Goal: Task Accomplishment & Management: Manage account settings

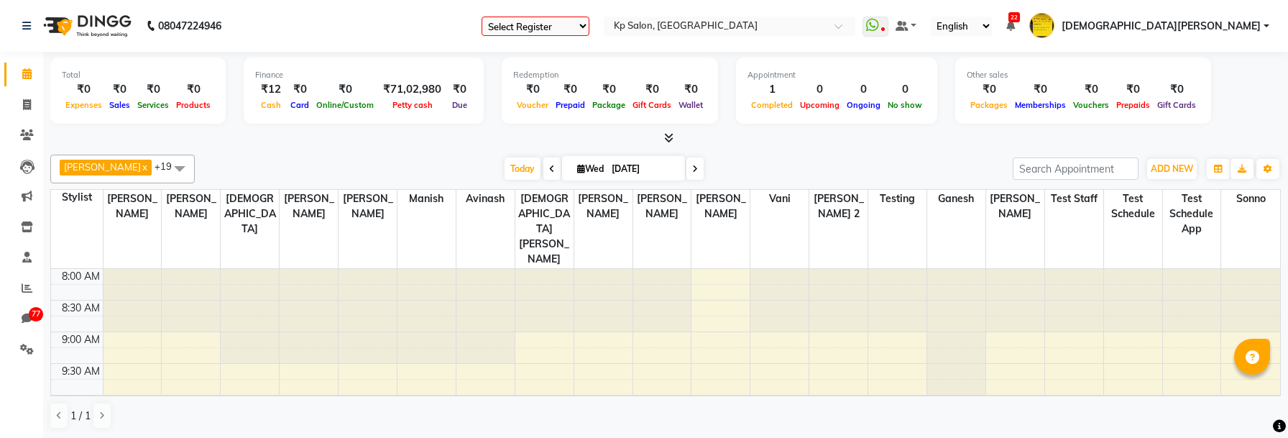
select select "en"
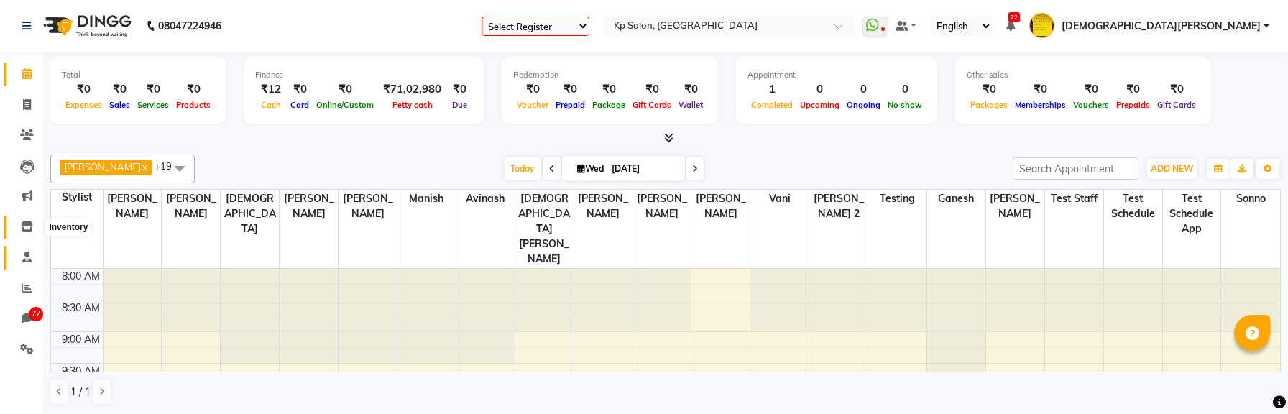
drag, startPoint x: 34, startPoint y: 222, endPoint x: 34, endPoint y: 254, distance: 31.6
click at [34, 223] on span at bounding box center [26, 227] width 25 height 17
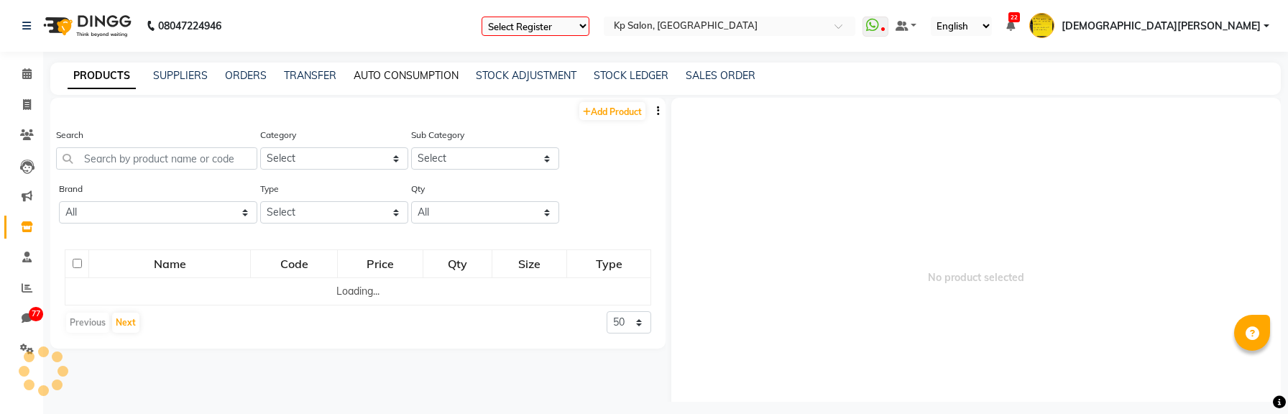
click at [400, 78] on link "AUTO CONSUMPTION" at bounding box center [406, 75] width 105 height 13
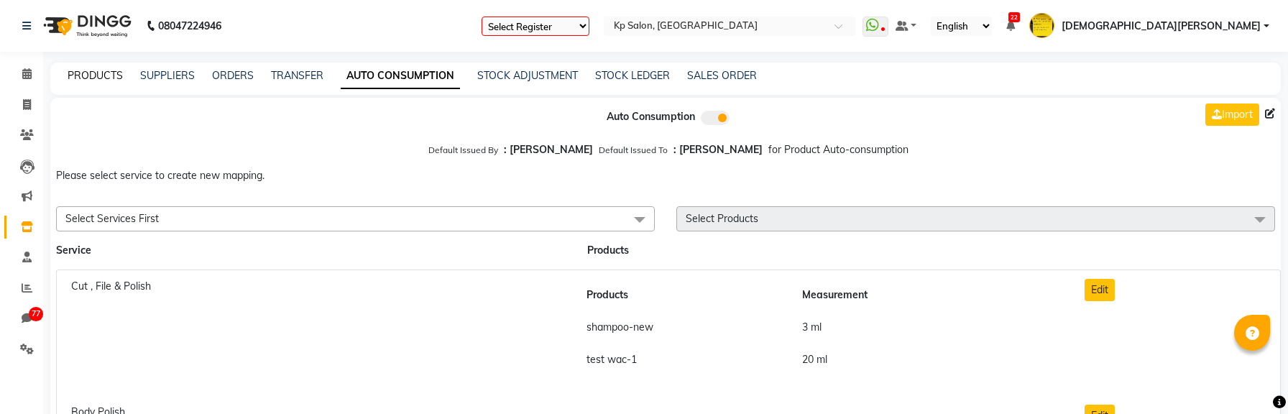
click at [88, 69] on link "PRODUCTS" at bounding box center [95, 75] width 55 height 13
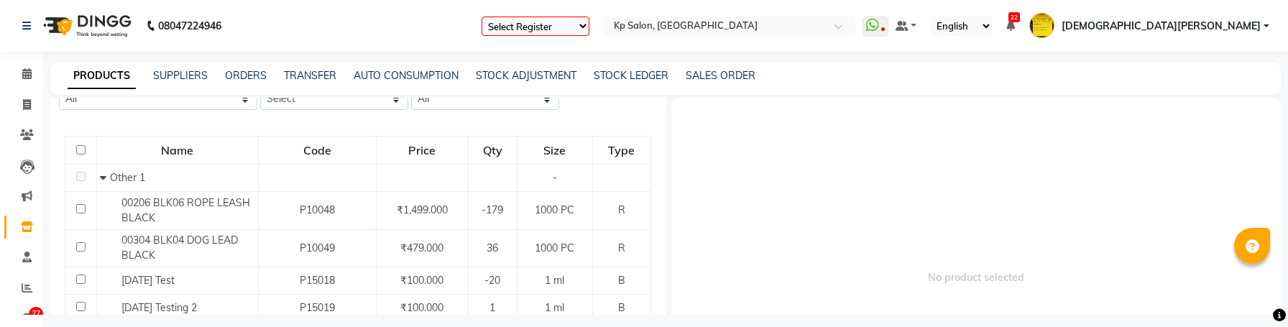
scroll to position [262, 0]
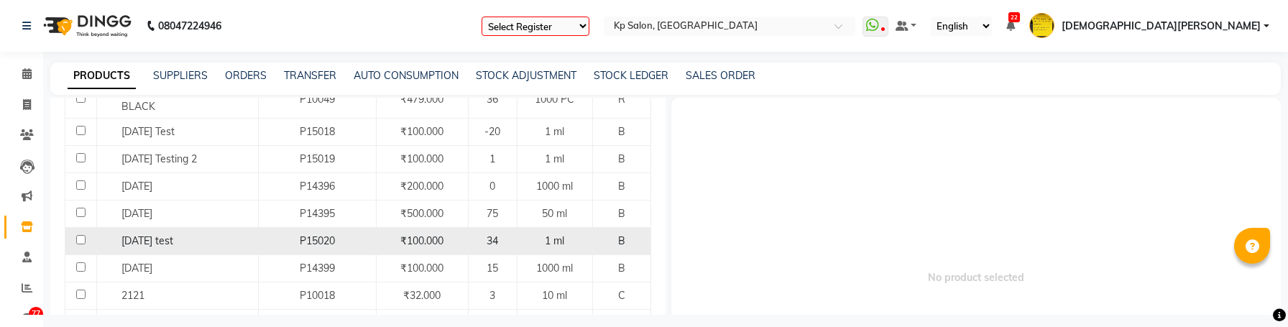
click at [150, 239] on span "[DATE] test" at bounding box center [147, 240] width 52 height 13
select select
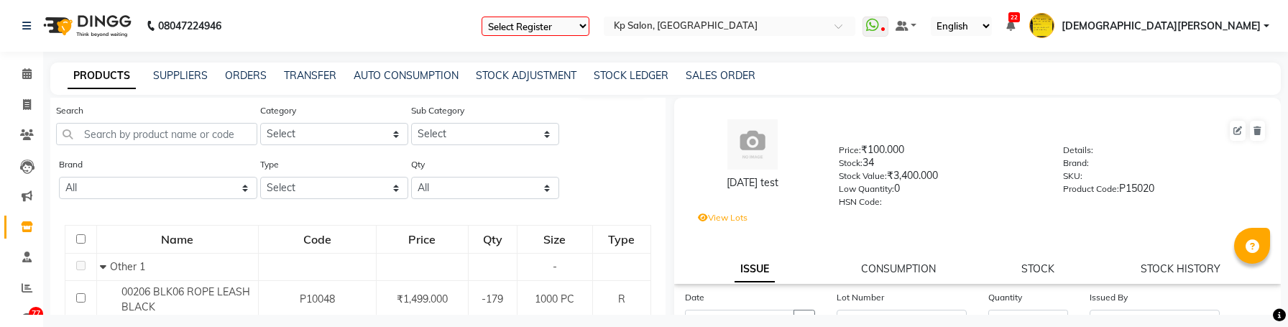
scroll to position [0, 0]
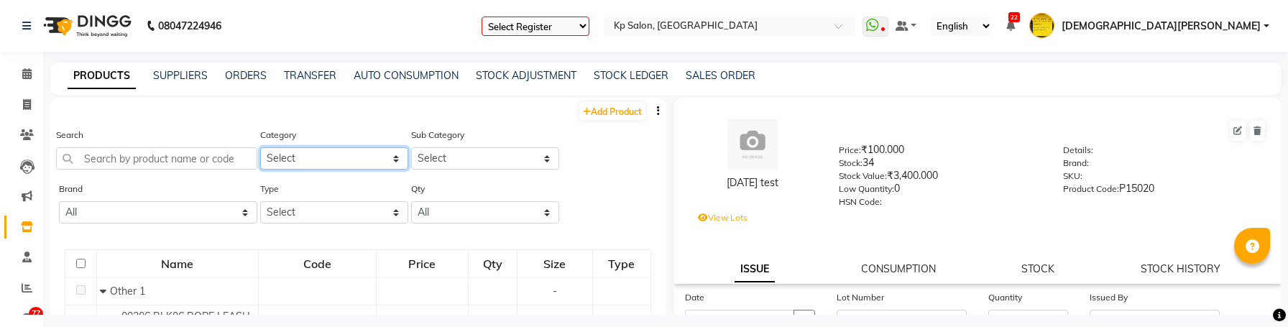
click at [354, 166] on select "Select Makeup salon hair cat salon hair cat salon new Test Cat 2 Test Cat 3 App…" at bounding box center [334, 158] width 148 height 22
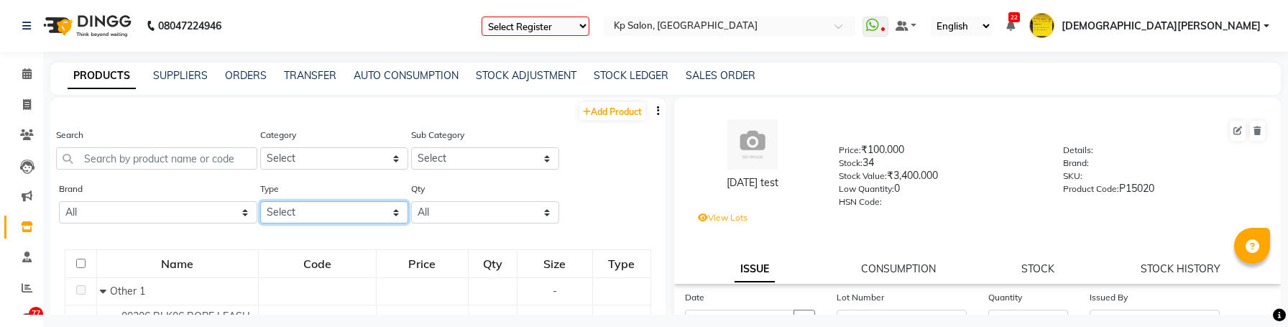
click at [375, 208] on select "Select Both Retail Consumable" at bounding box center [334, 212] width 148 height 22
select select "C"
click at [260, 201] on select "Select Both Retail Consumable" at bounding box center [334, 212] width 148 height 22
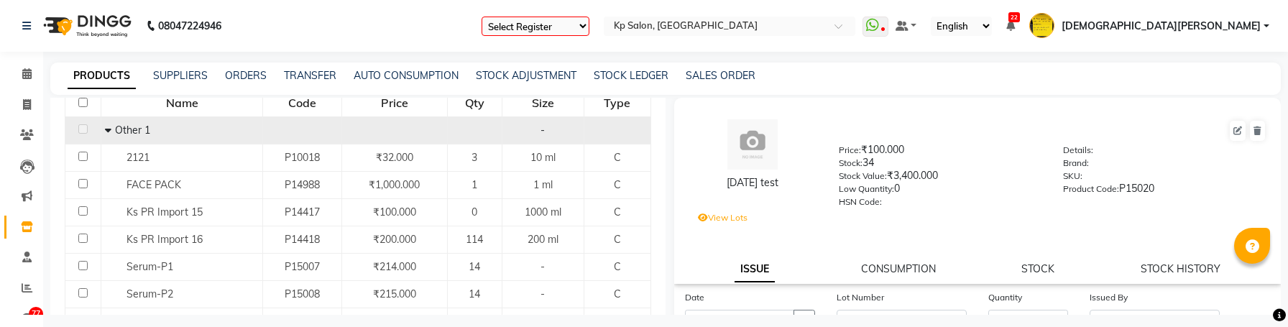
scroll to position [148, 0]
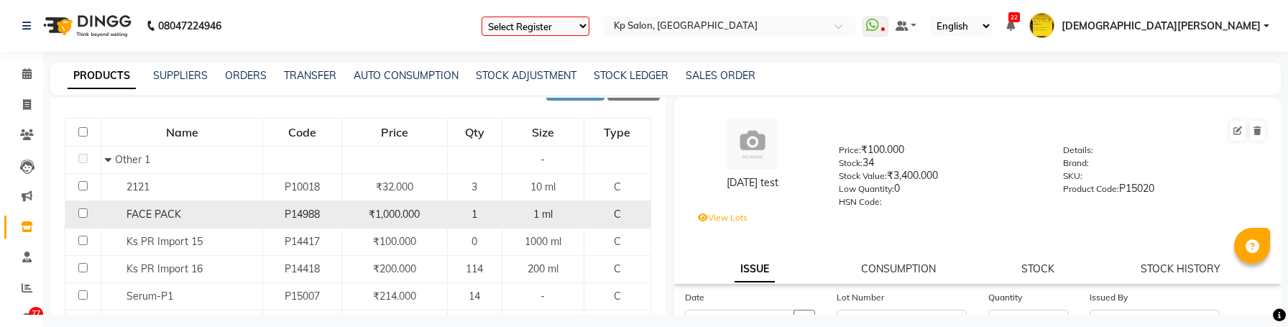
click at [149, 221] on td "FACE PACK" at bounding box center [182, 214] width 162 height 27
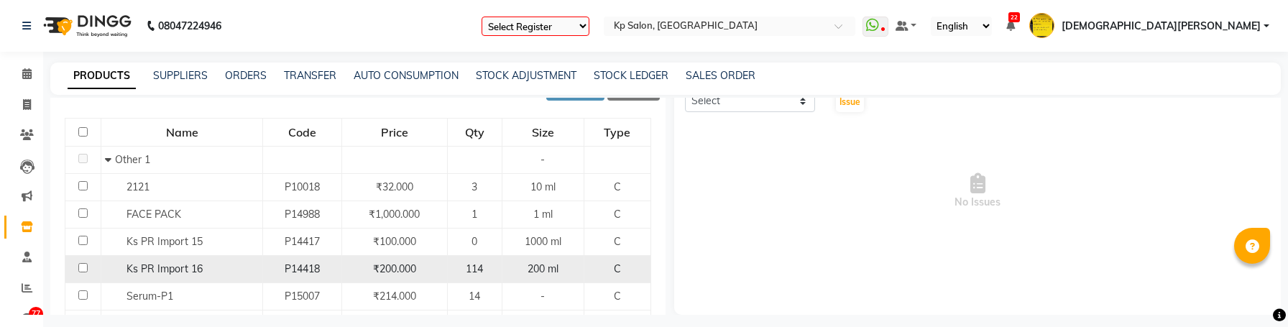
scroll to position [94, 0]
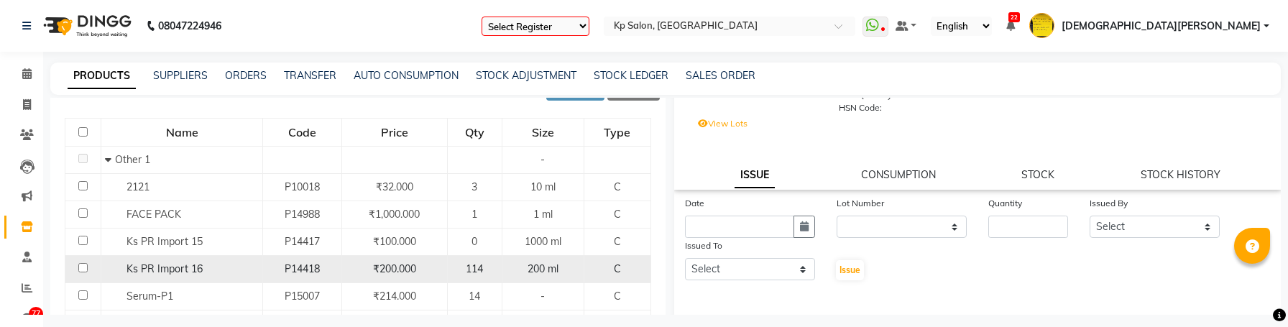
click at [176, 275] on div "Ks PR Import 16" at bounding box center [182, 269] width 154 height 15
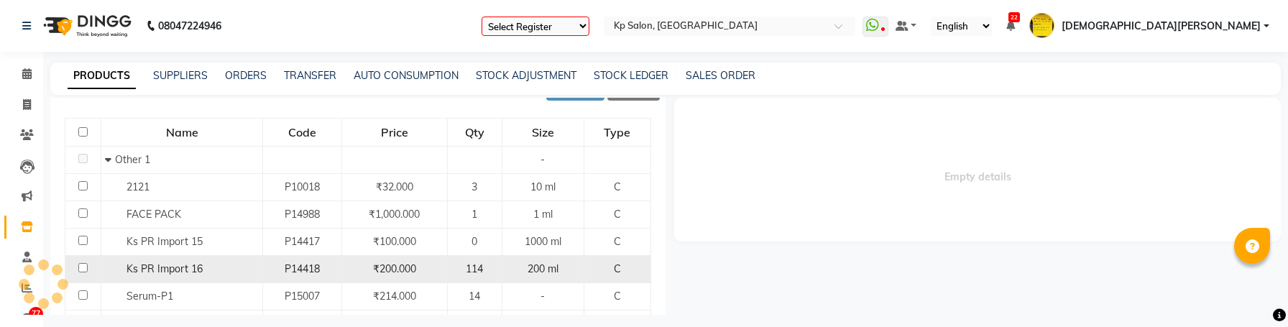
scroll to position [0, 0]
select select
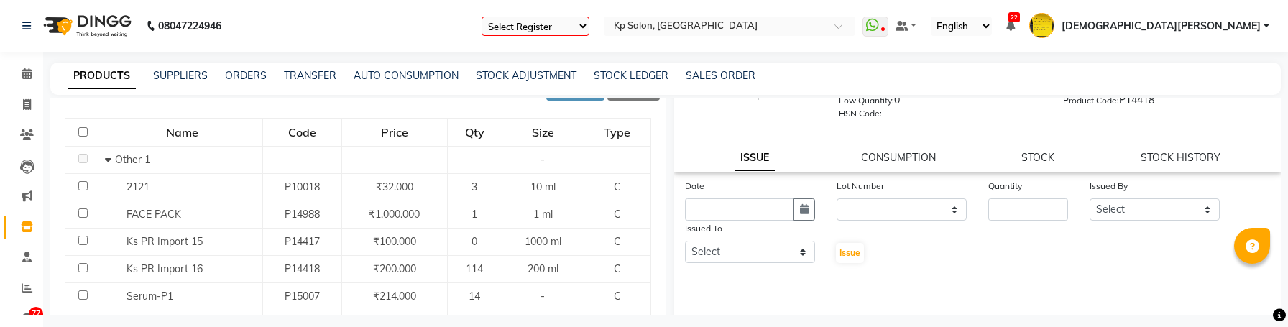
scroll to position [94, 0]
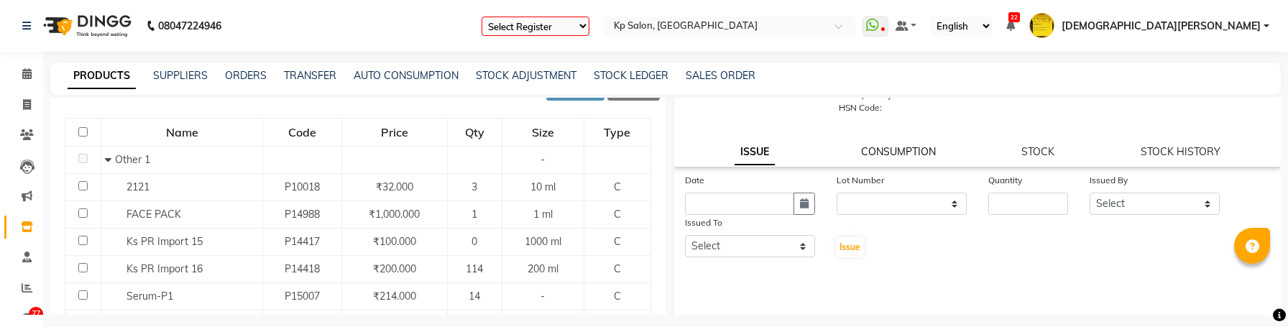
click at [908, 148] on link "CONSUMPTION" at bounding box center [898, 151] width 75 height 13
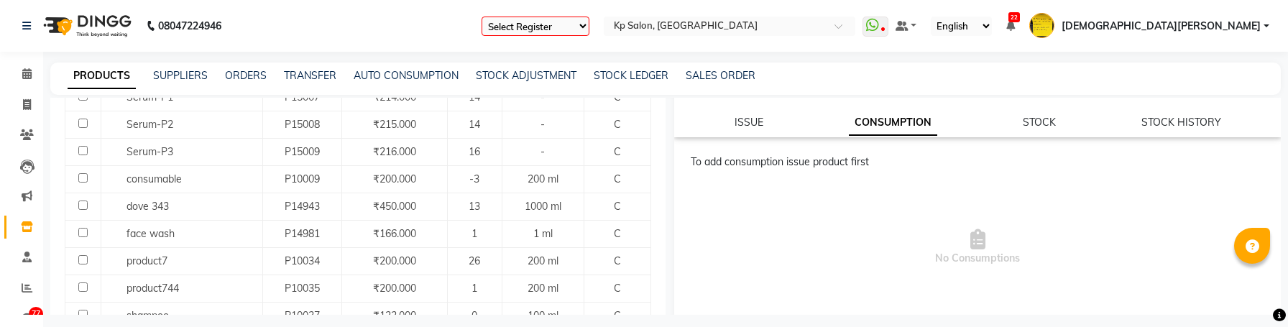
scroll to position [568, 0]
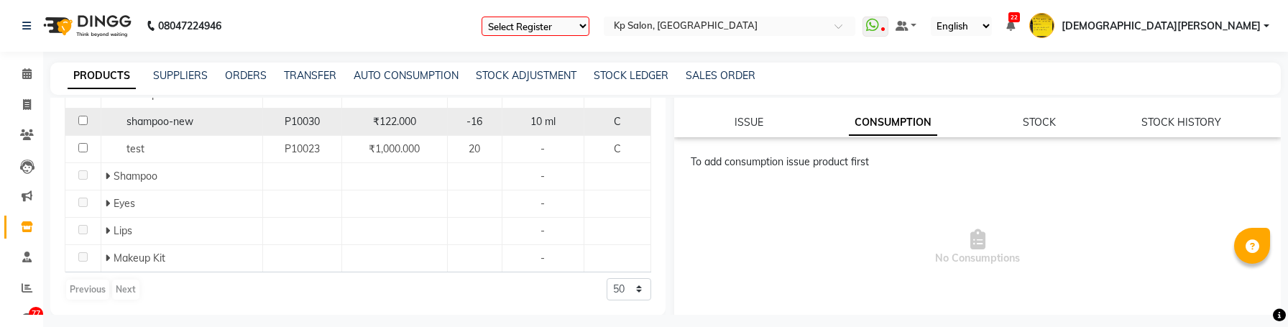
click at [171, 121] on span "shampoo-new" at bounding box center [159, 121] width 67 height 13
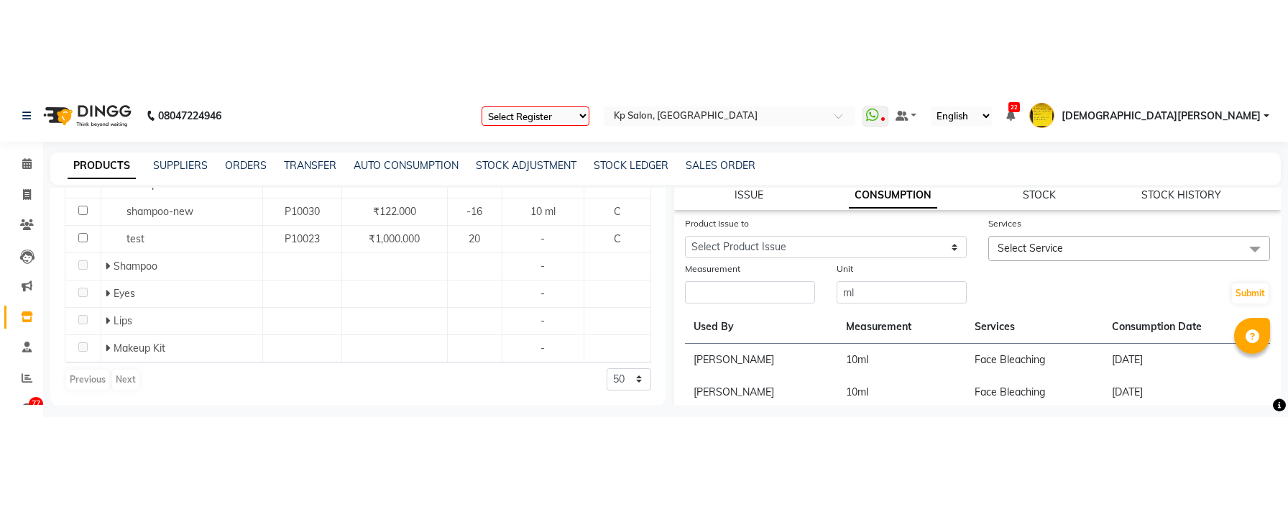
scroll to position [165, 0]
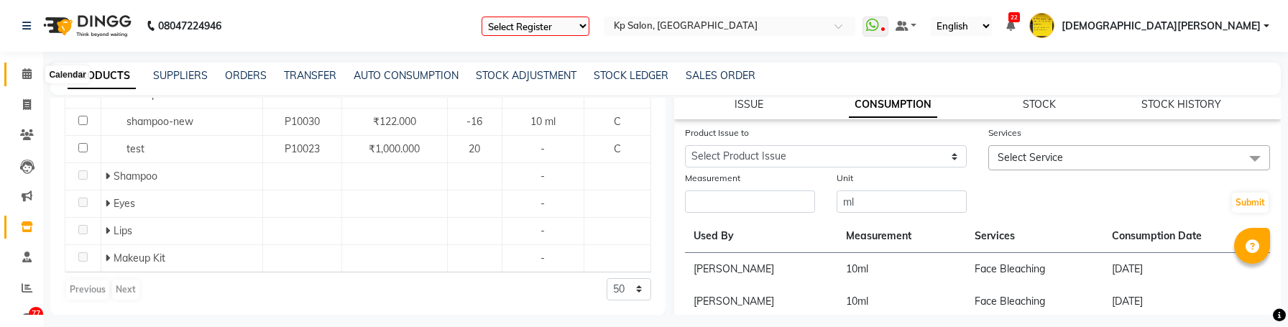
click at [27, 74] on icon at bounding box center [26, 73] width 9 height 11
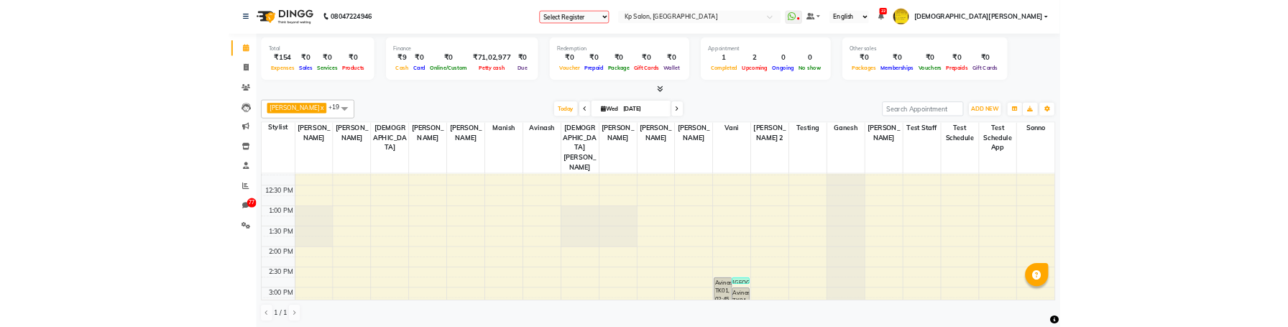
scroll to position [298, 0]
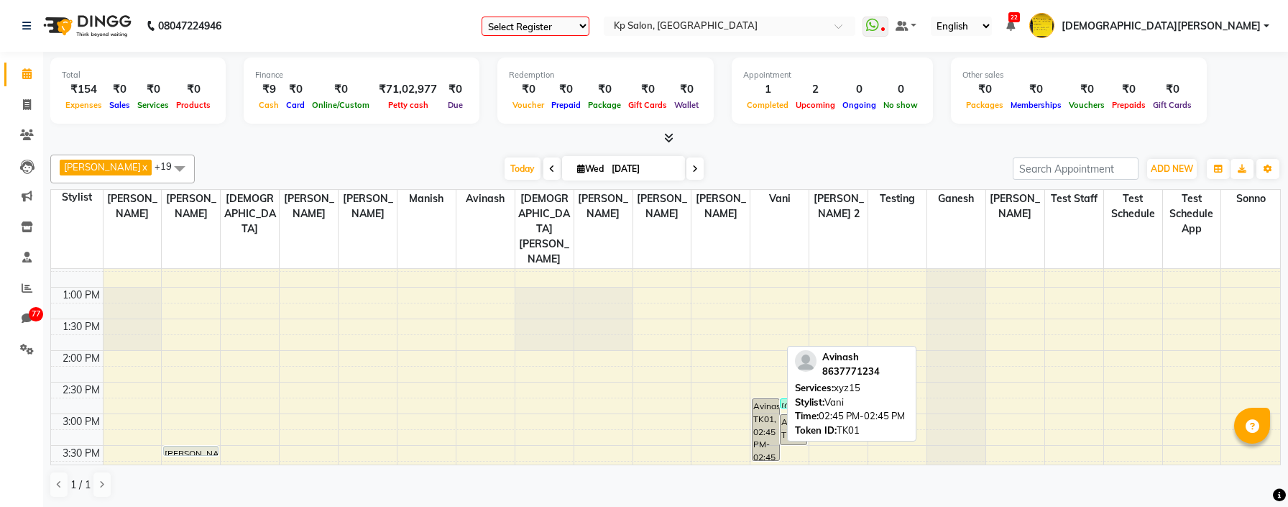
click at [770, 405] on div "Avinash, TK01, 02:45 PM-02:45 PM, xyz15" at bounding box center [765, 429] width 26 height 61
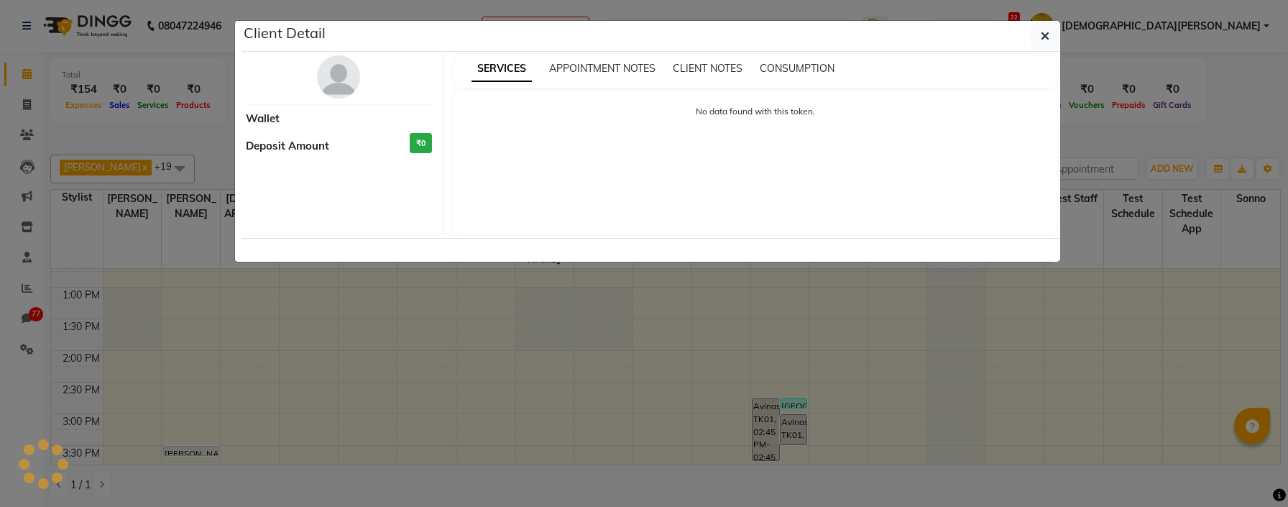
select select "3"
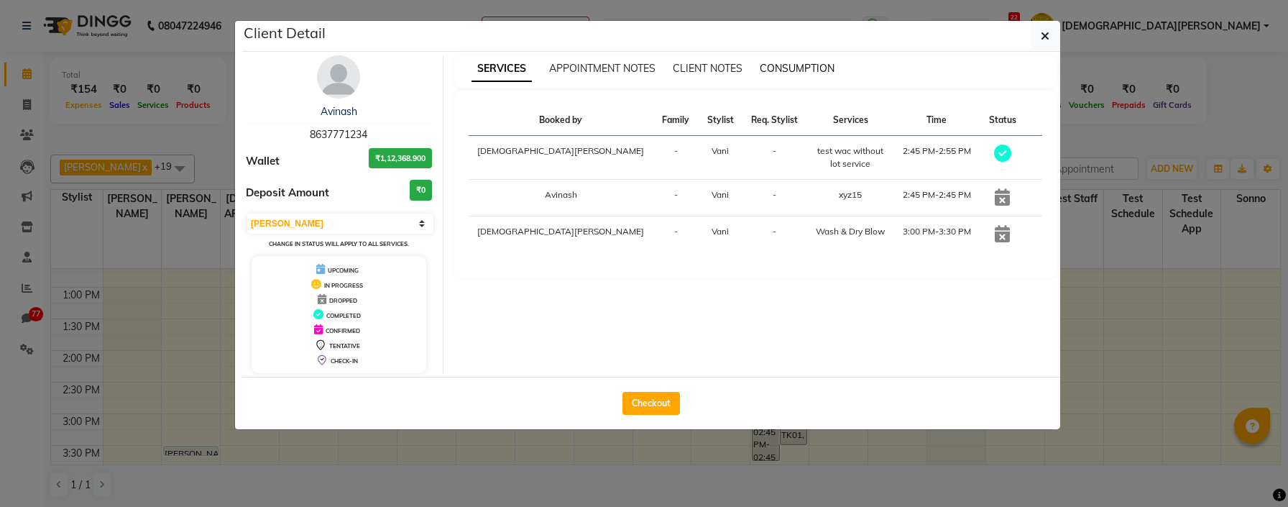
click at [811, 72] on span "CONSUMPTION" at bounding box center [797, 68] width 75 height 13
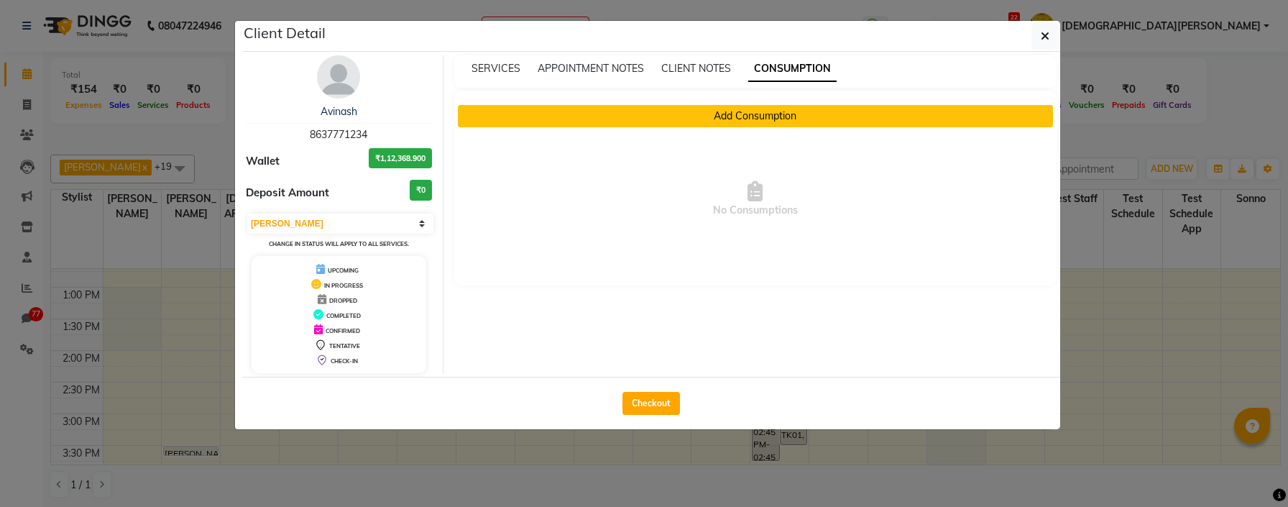
click at [730, 124] on button "Add Consumption" at bounding box center [756, 116] width 596 height 22
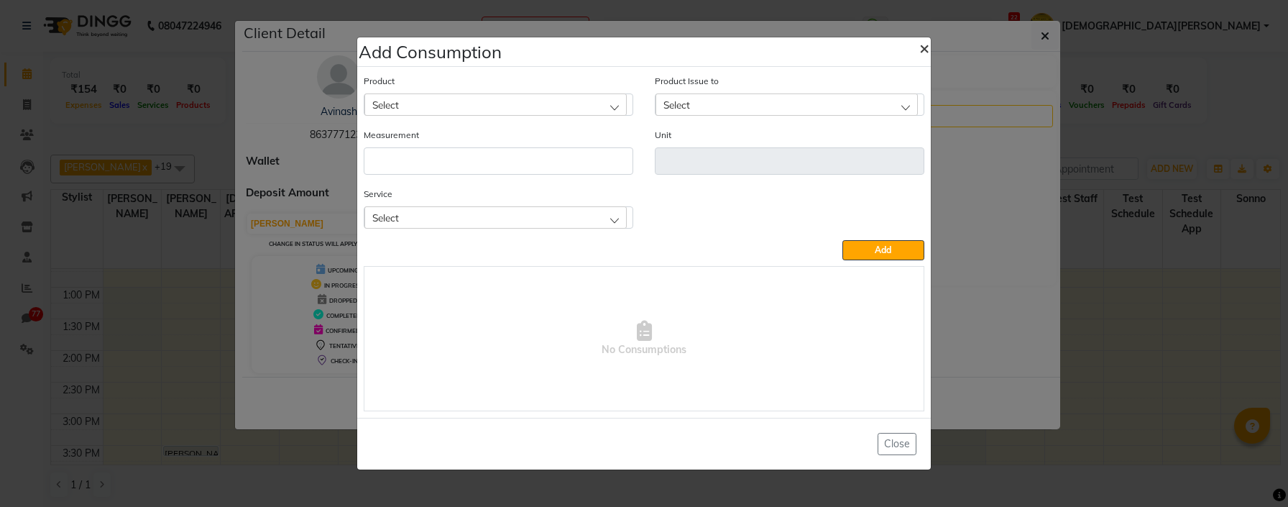
click at [908, 51] on button "×" at bounding box center [924, 47] width 33 height 40
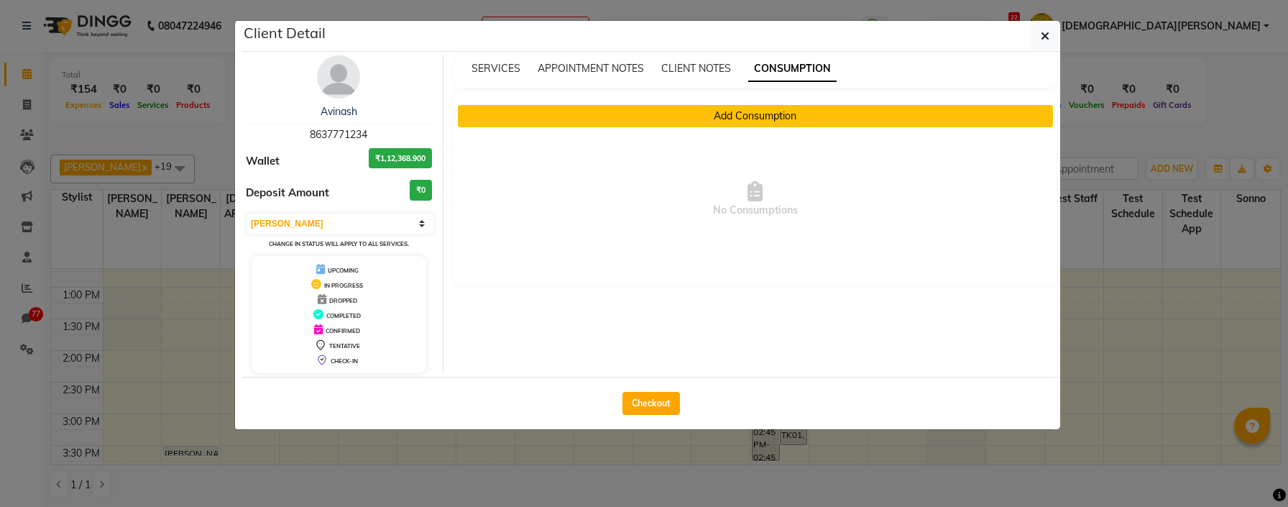
click at [783, 126] on button "Add Consumption" at bounding box center [756, 116] width 596 height 22
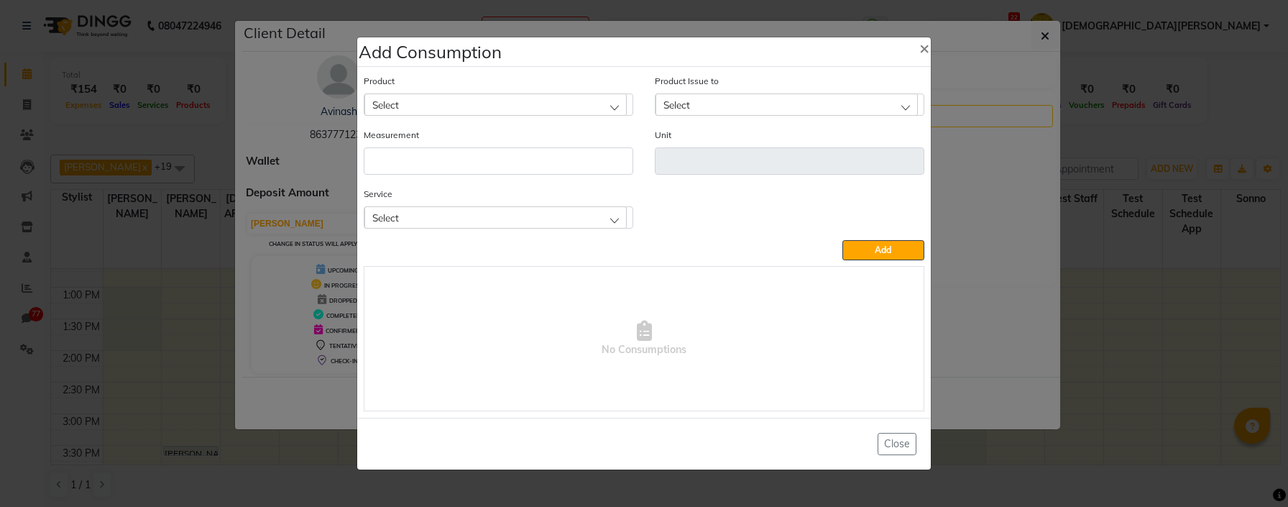
click at [538, 208] on div "Select" at bounding box center [495, 217] width 262 height 22
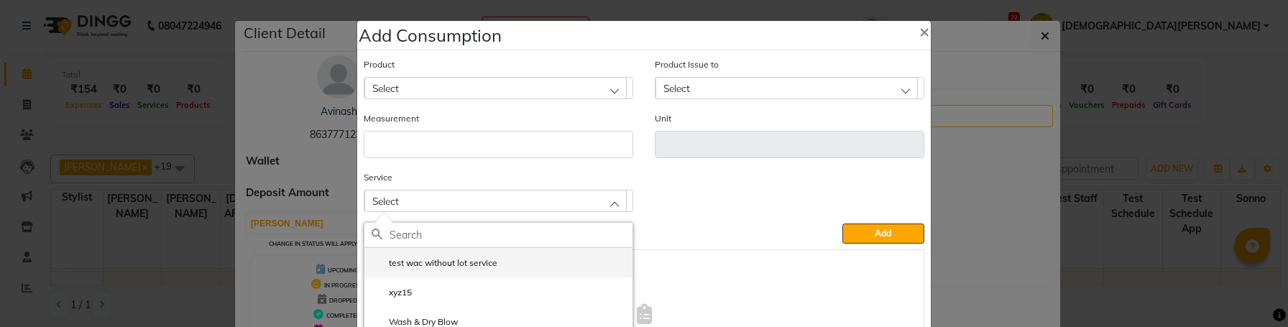
click at [452, 259] on label "test wac without lot service" at bounding box center [435, 263] width 126 height 13
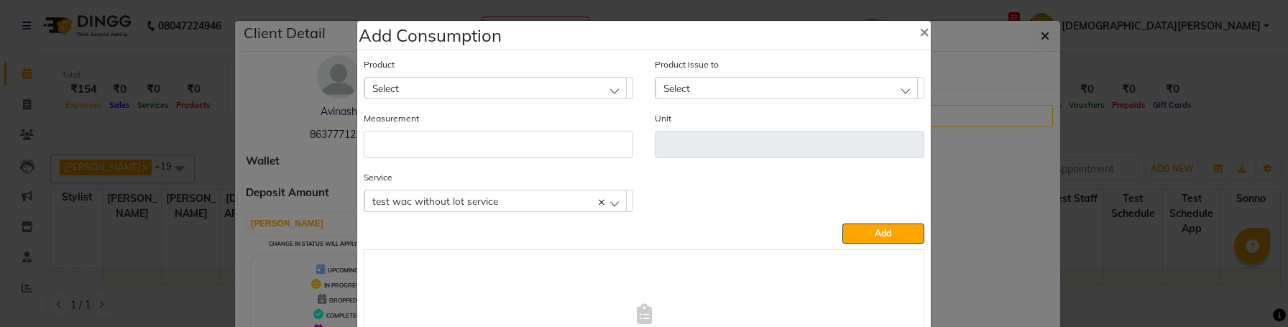
click at [482, 94] on div "Select" at bounding box center [495, 88] width 262 height 22
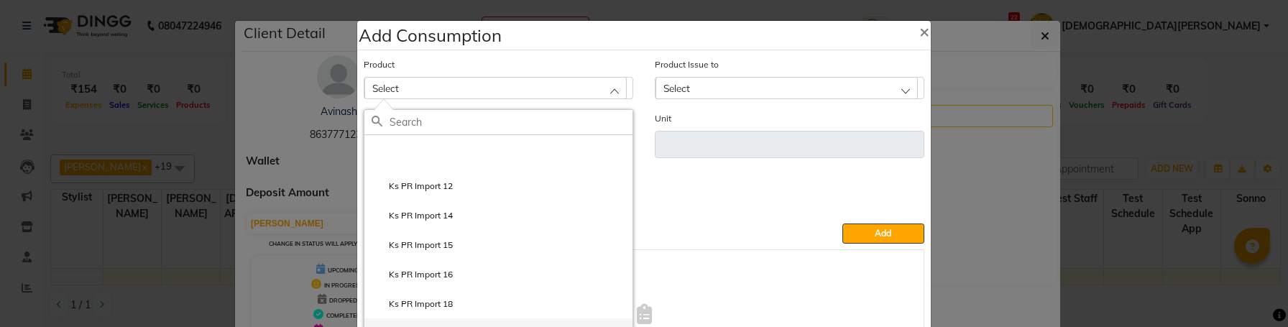
scroll to position [855, 0]
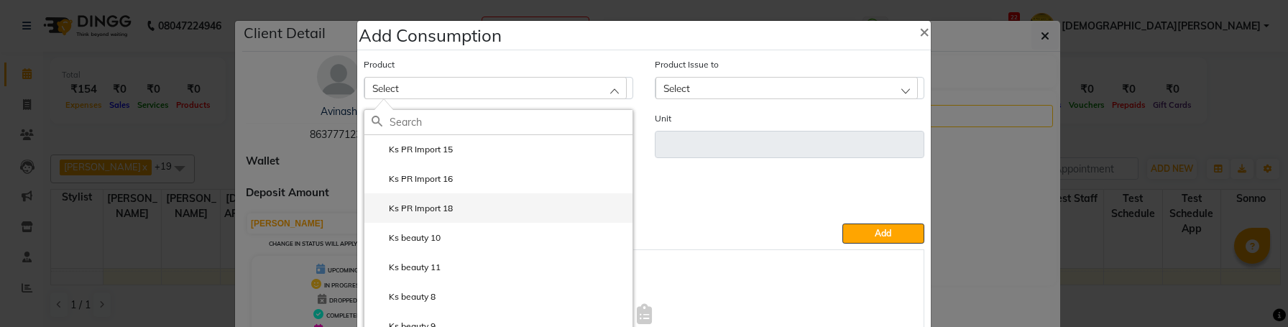
click at [458, 211] on li "Ks PR Import 18" at bounding box center [498, 207] width 268 height 29
type input "ml"
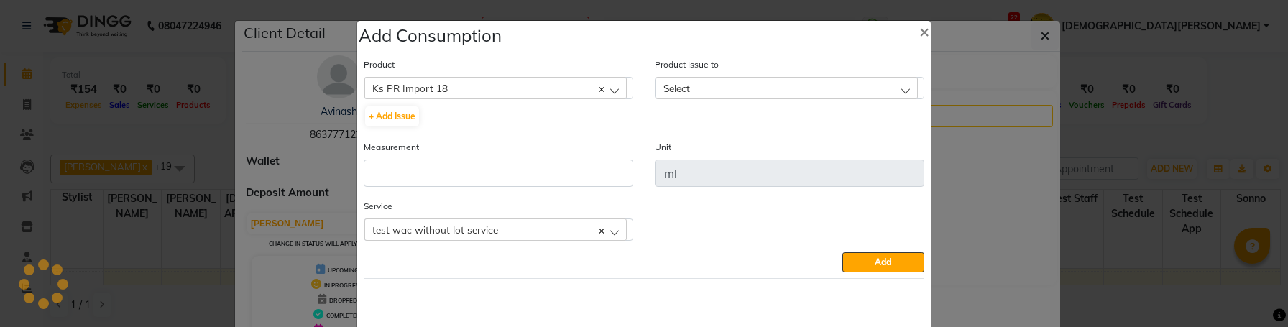
click at [694, 93] on div "Select" at bounding box center [786, 88] width 262 height 22
click at [533, 90] on div "Ks PR Import 18" at bounding box center [495, 88] width 262 height 22
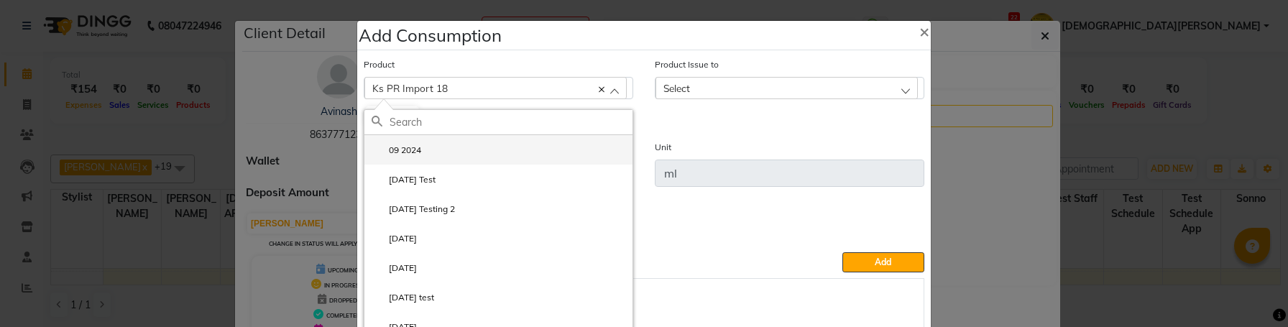
click at [472, 164] on li "09 2024" at bounding box center [498, 149] width 268 height 29
checkbox input "true"
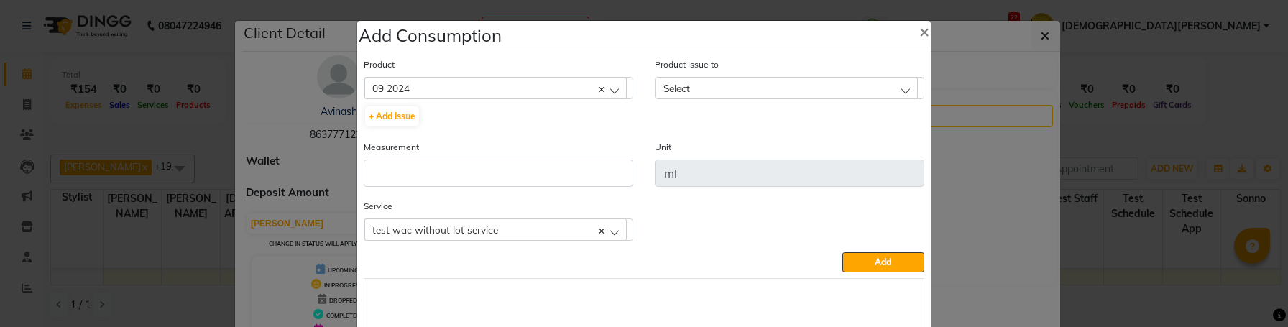
click at [678, 94] on div "Select" at bounding box center [786, 88] width 262 height 22
click at [517, 86] on div "09 2024" at bounding box center [495, 88] width 262 height 22
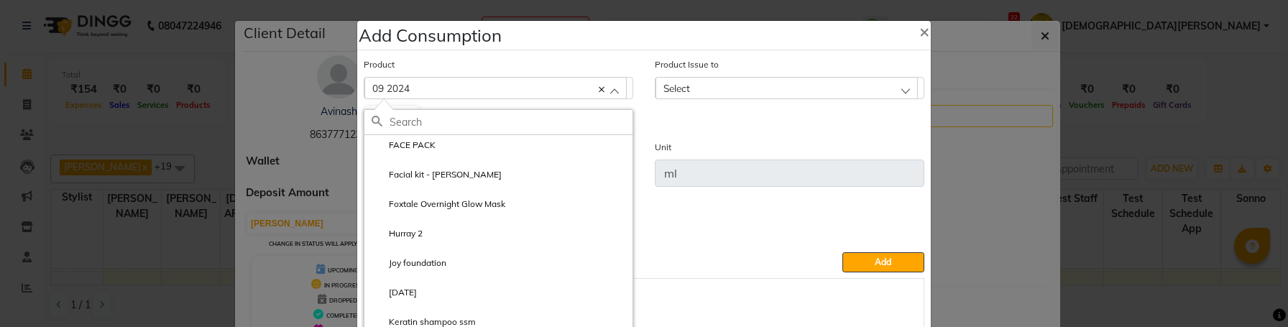
scroll to position [385, 0]
click at [438, 208] on label "Foxtale Overnight Glow Mask" at bounding box center [439, 207] width 134 height 13
type input "des"
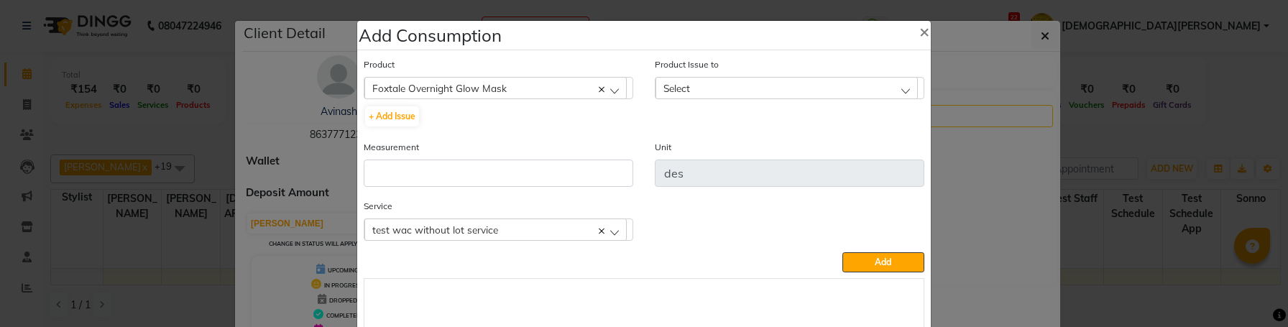
click at [675, 98] on div "Select" at bounding box center [786, 88] width 262 height 22
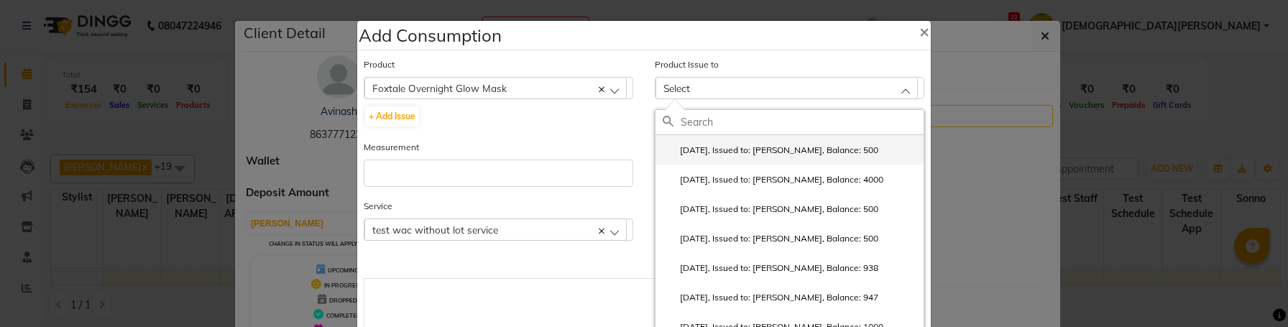
click at [697, 143] on li "[DATE], Issued to: [PERSON_NAME], Balance: 500" at bounding box center [789, 149] width 268 height 29
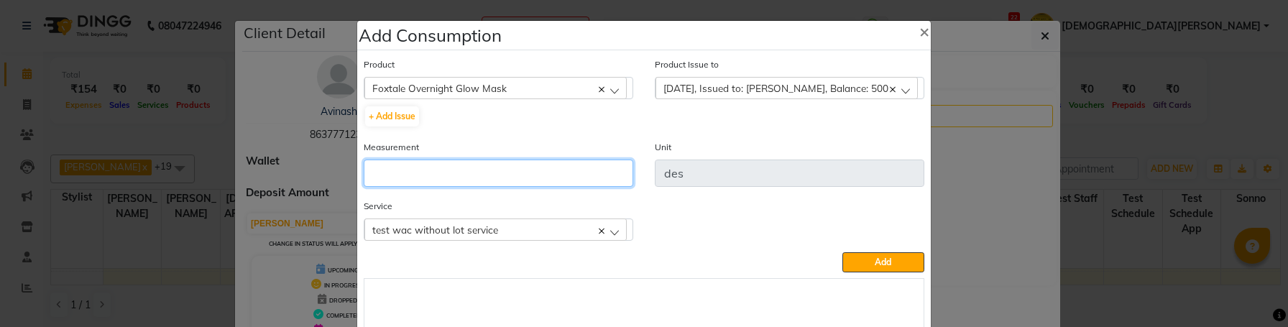
click at [547, 185] on input "number" at bounding box center [499, 173] width 270 height 27
type input "1"
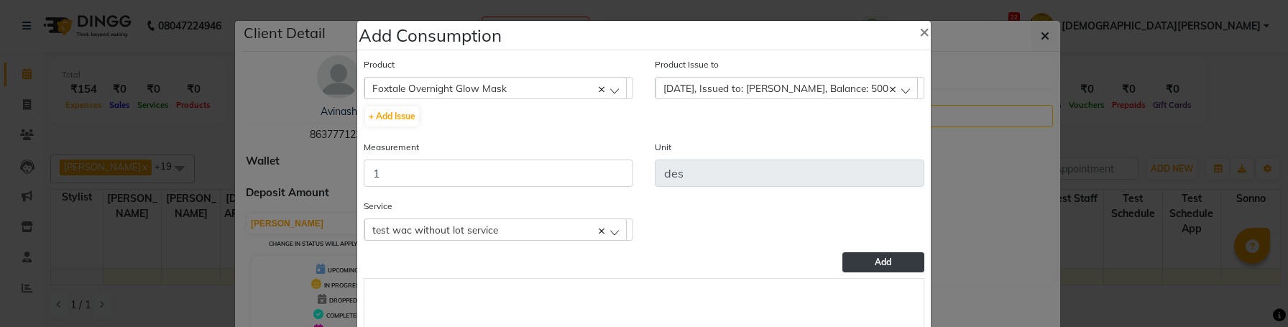
click at [899, 264] on button "Add" at bounding box center [883, 262] width 82 height 20
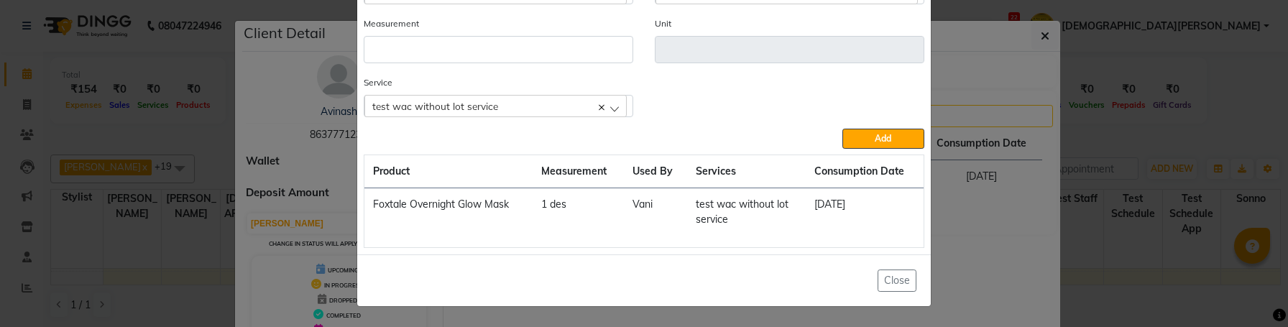
scroll to position [0, 0]
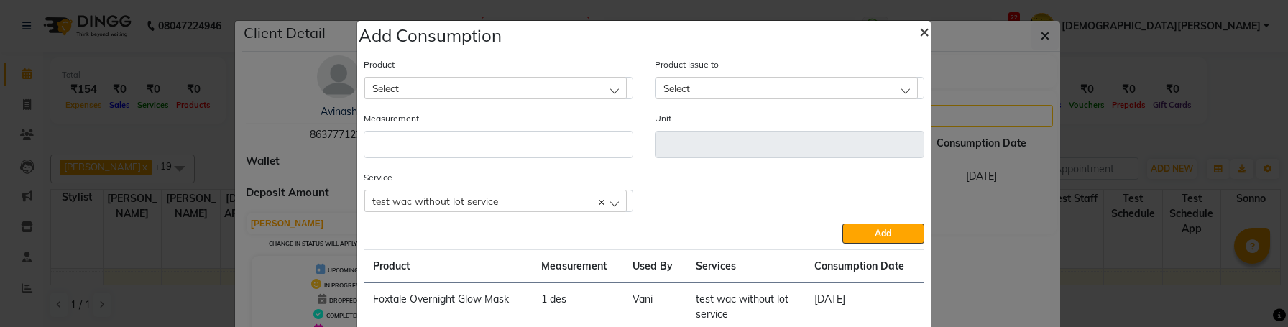
click at [929, 29] on button "×" at bounding box center [924, 31] width 33 height 40
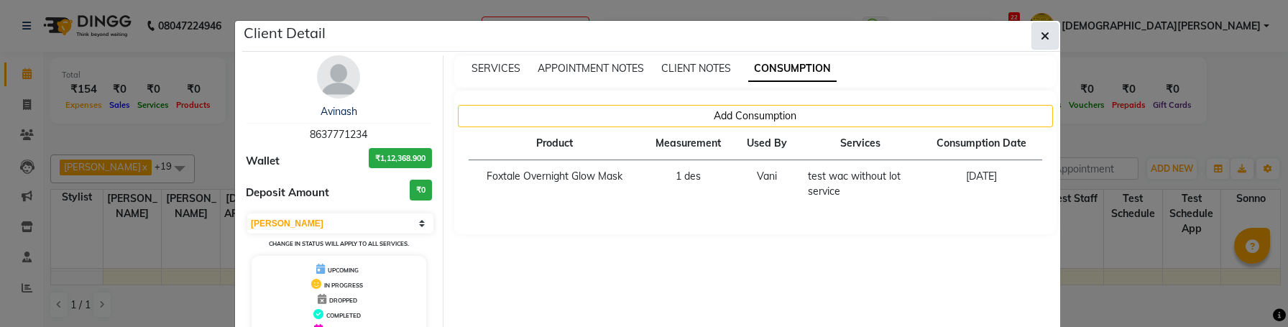
click at [1050, 37] on button "button" at bounding box center [1044, 35] width 27 height 27
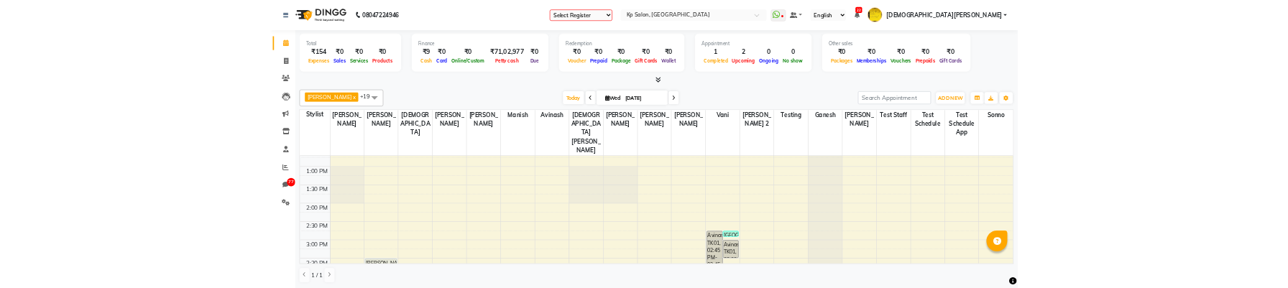
scroll to position [346, 0]
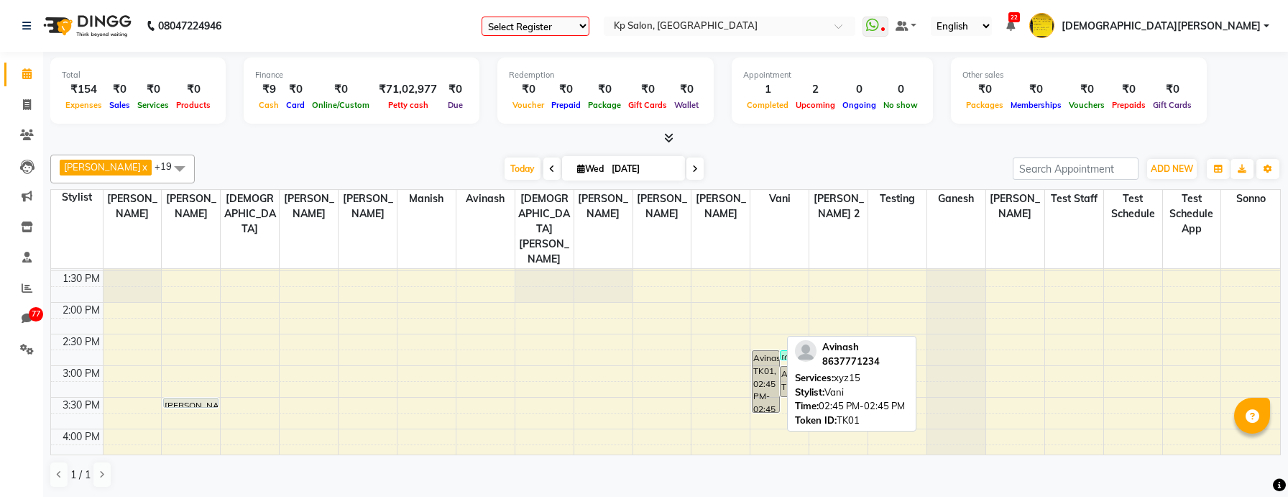
click at [758, 361] on div "Avinash, TK01, 02:45 PM-02:45 PM, xyz15" at bounding box center [765, 381] width 26 height 61
select select "3"
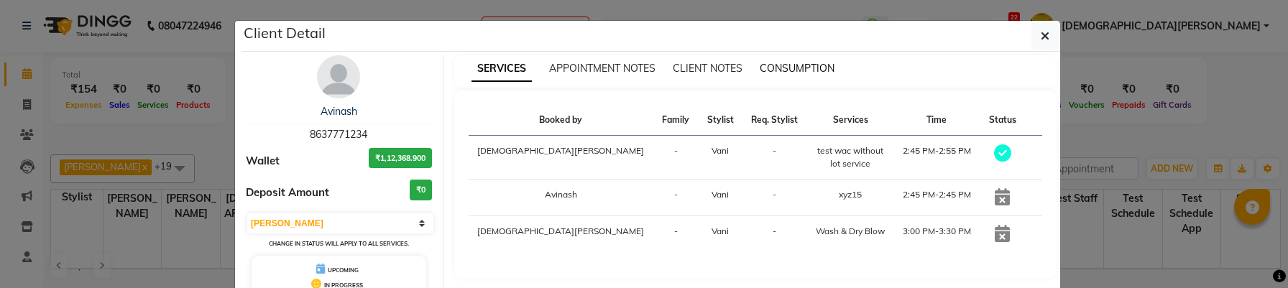
click at [783, 71] on span "CONSUMPTION" at bounding box center [797, 68] width 75 height 13
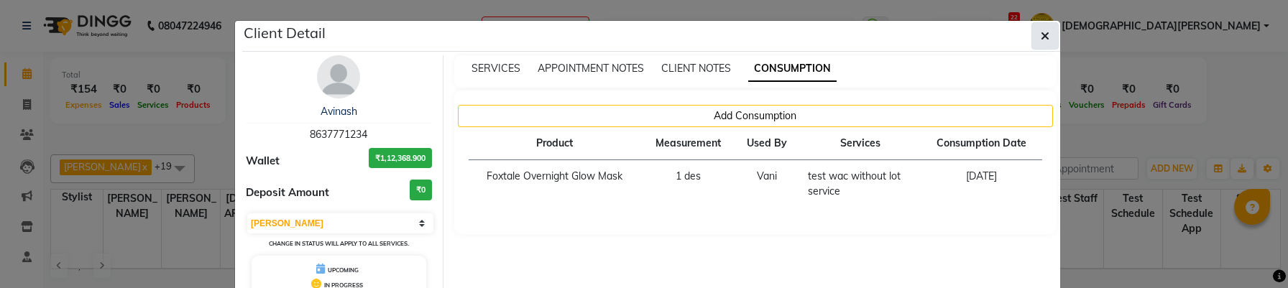
click at [1044, 37] on icon "button" at bounding box center [1045, 35] width 9 height 11
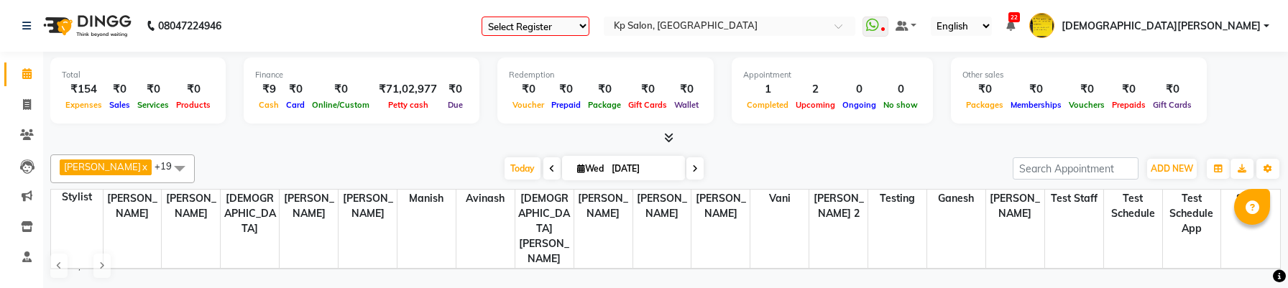
scroll to position [1, 0]
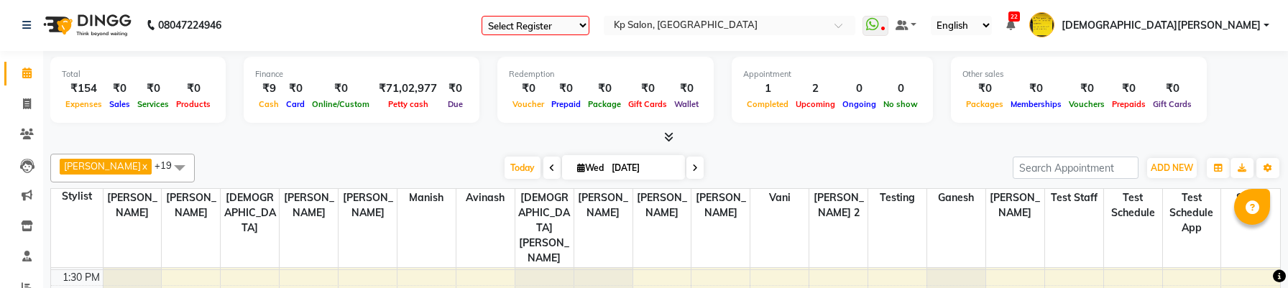
select select "3"
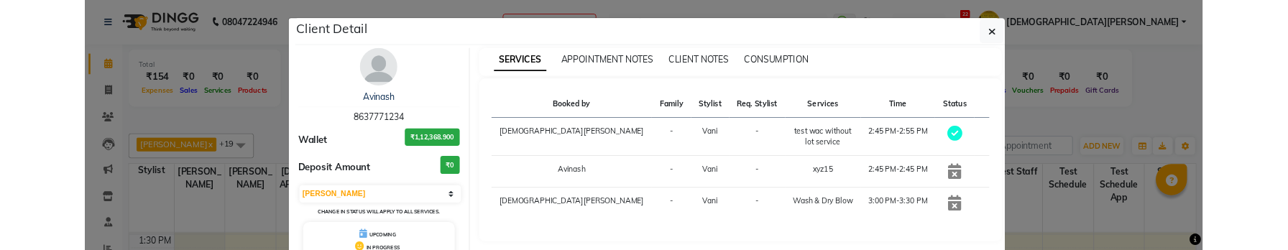
scroll to position [0, 0]
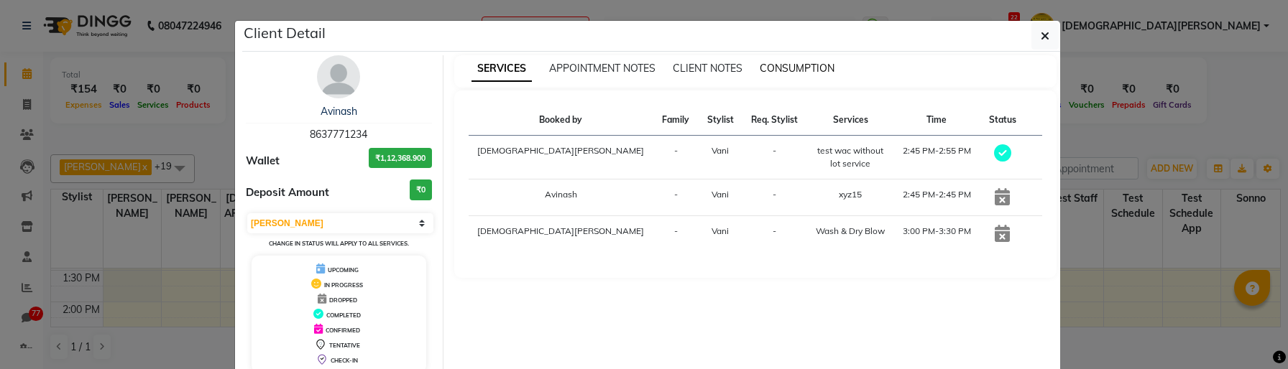
click at [801, 64] on span "CONSUMPTION" at bounding box center [797, 68] width 75 height 13
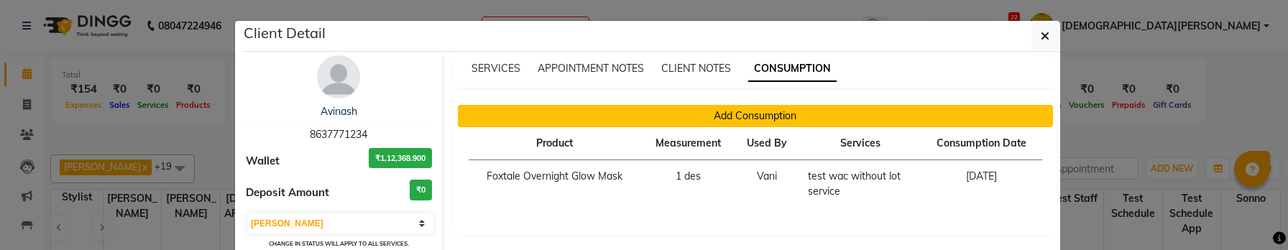
click at [750, 114] on button "Add Consumption" at bounding box center [756, 116] width 596 height 22
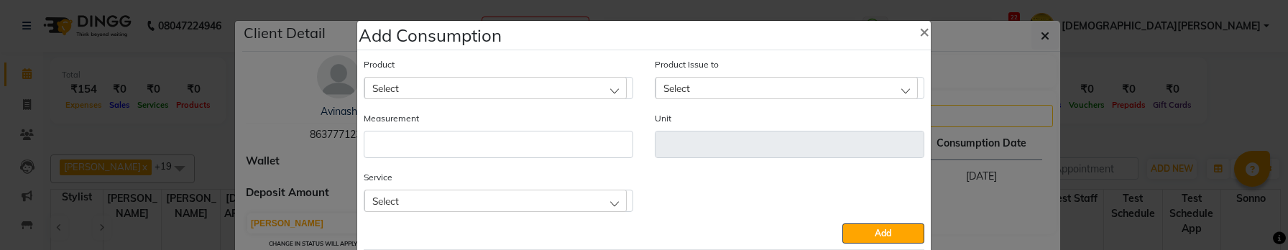
scroll to position [51, 0]
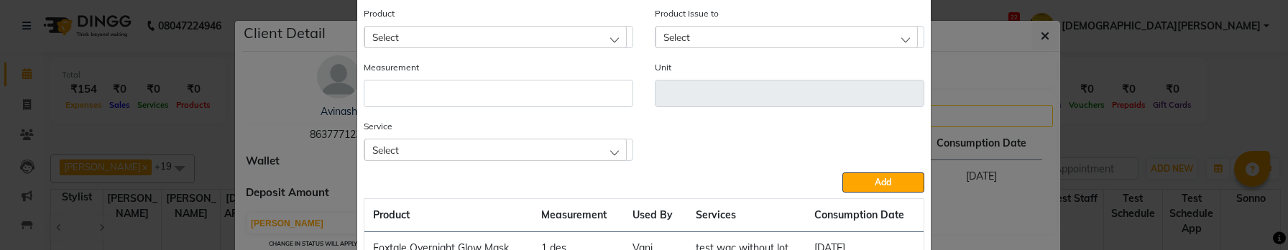
click at [529, 145] on div "Select" at bounding box center [495, 150] width 262 height 22
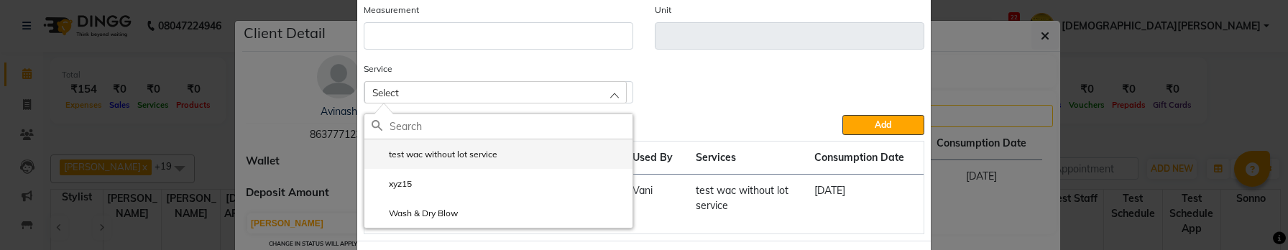
scroll to position [109, 0]
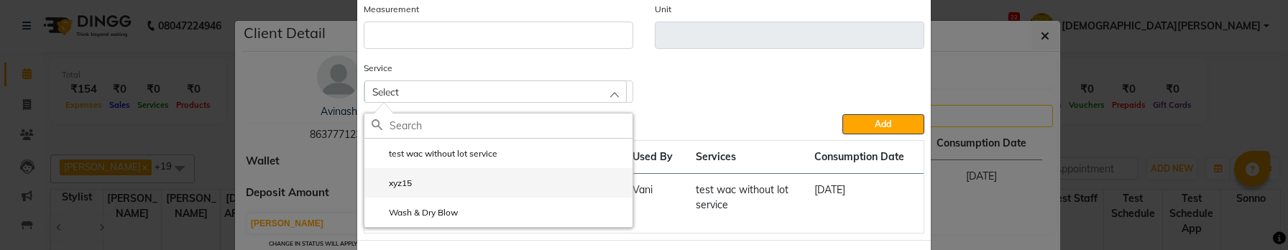
click at [455, 180] on li "xyz15" at bounding box center [498, 182] width 268 height 29
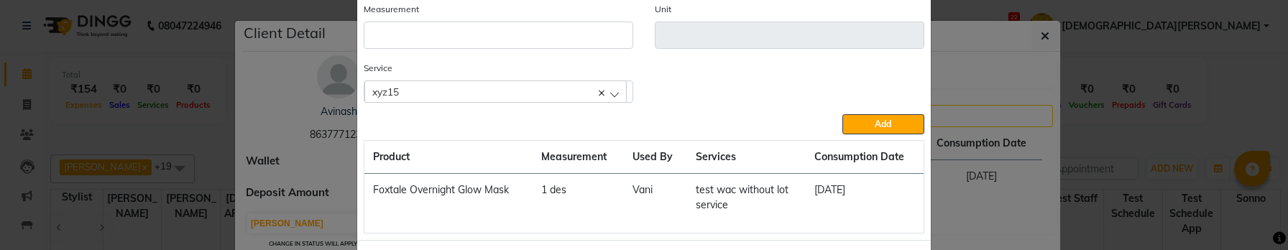
scroll to position [0, 0]
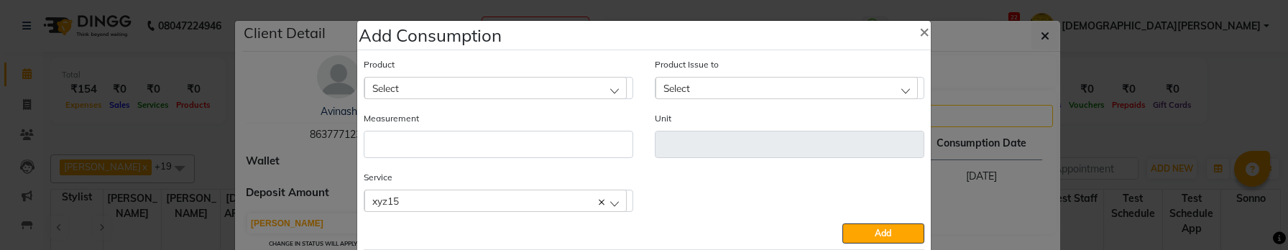
click at [408, 87] on div "Select" at bounding box center [495, 88] width 262 height 22
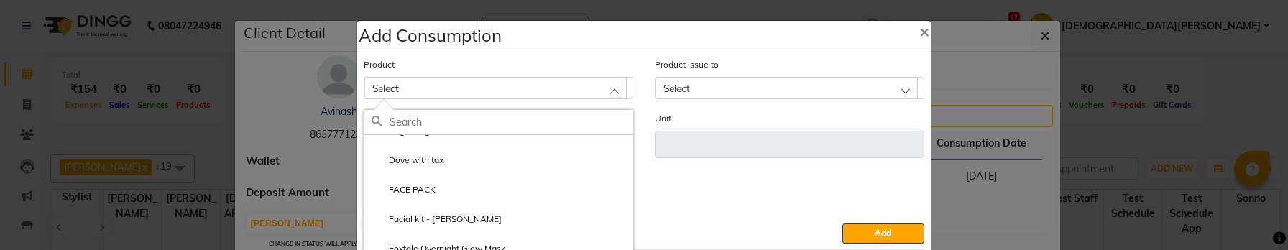
scroll to position [344, 0]
click at [457, 216] on label "Facial kit - [PERSON_NAME]" at bounding box center [437, 218] width 130 height 13
type input "gms"
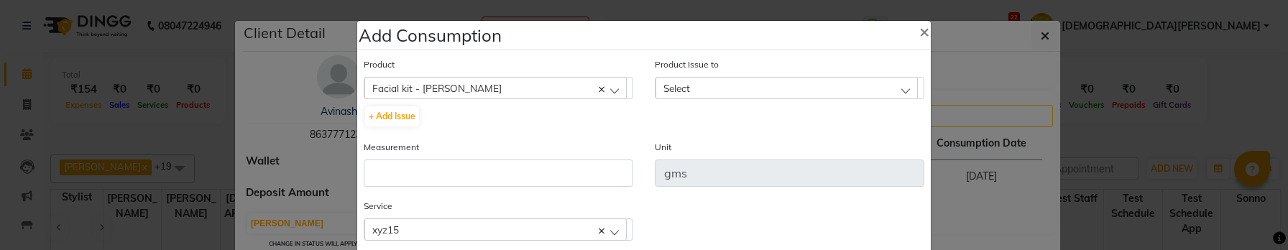
click at [728, 91] on div "Select" at bounding box center [786, 88] width 262 height 22
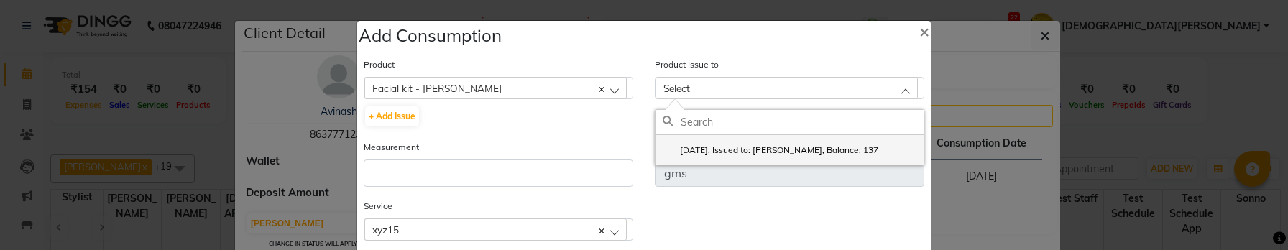
click at [719, 148] on label "[DATE], Issued to: [PERSON_NAME], Balance: 137" at bounding box center [771, 150] width 216 height 13
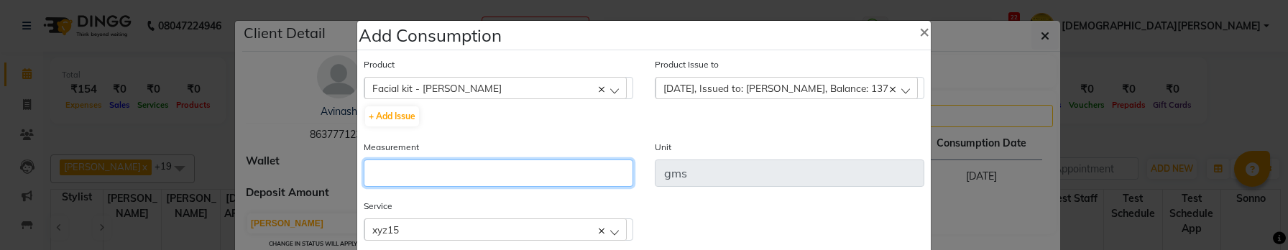
click at [526, 180] on input "number" at bounding box center [499, 173] width 270 height 27
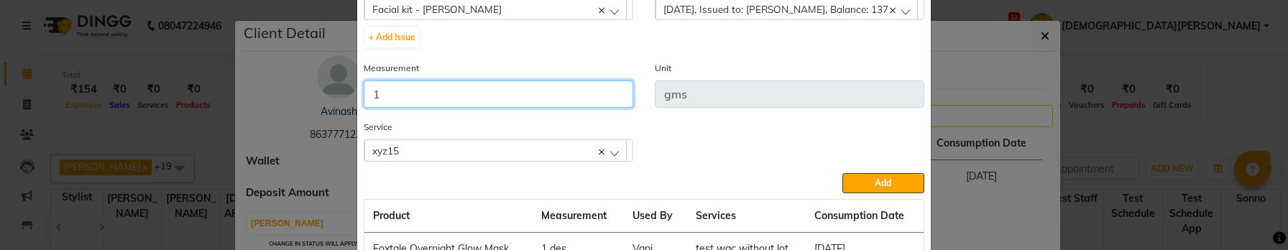
scroll to position [109, 0]
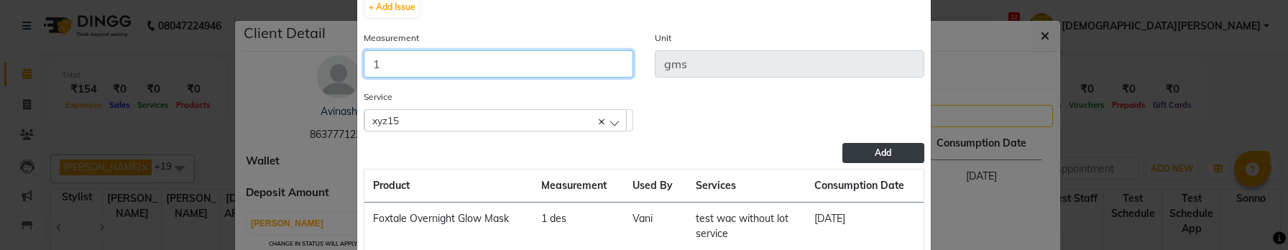
type input "1"
click at [878, 149] on span "Add" at bounding box center [883, 152] width 17 height 11
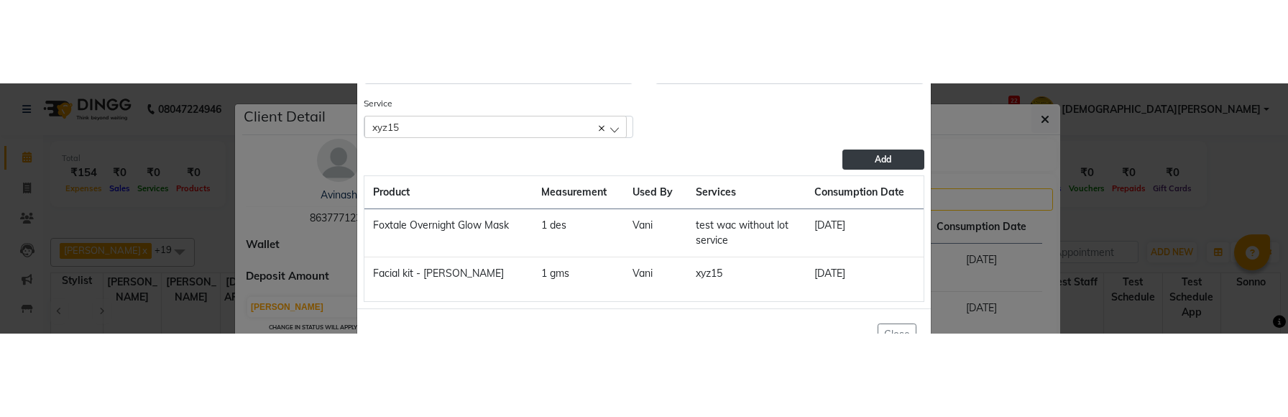
scroll to position [155, 0]
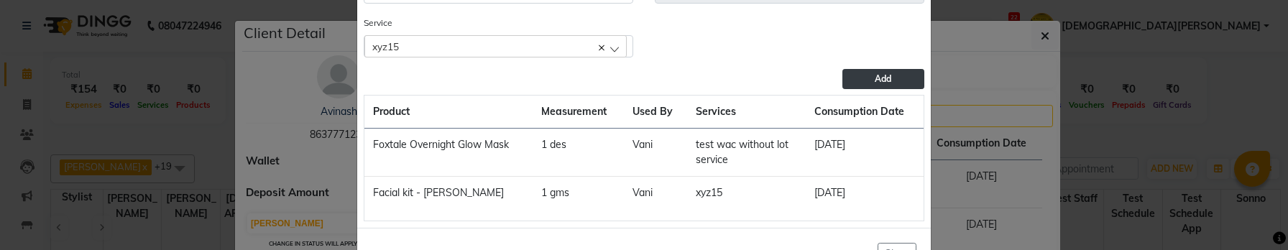
click at [862, 87] on button "Add" at bounding box center [883, 79] width 82 height 20
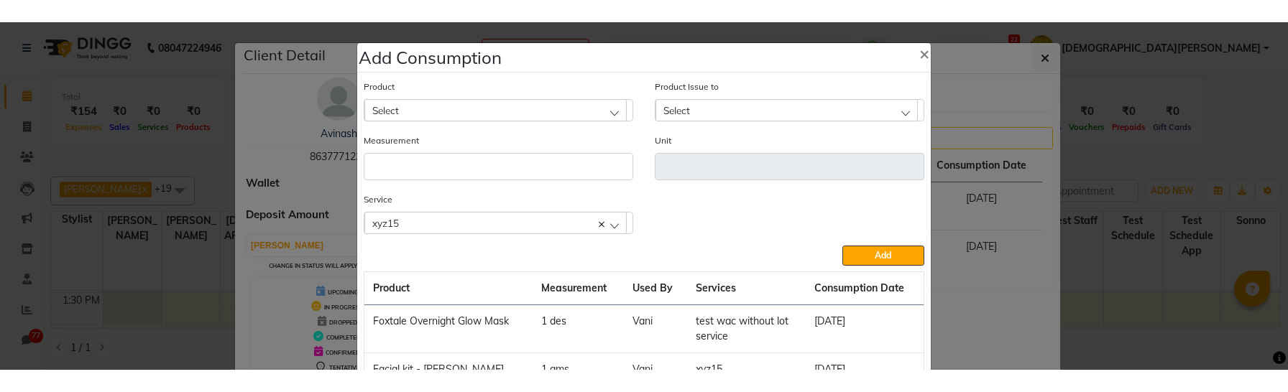
scroll to position [107, 0]
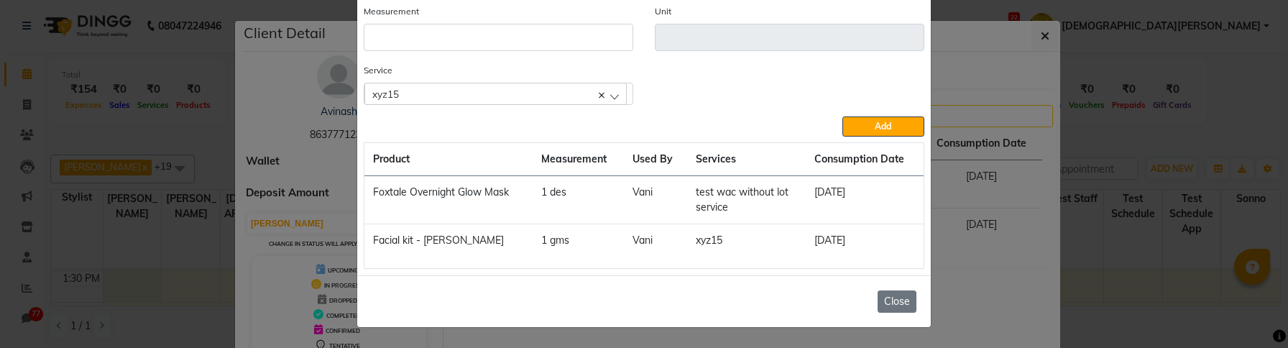
click at [892, 294] on button "Close" at bounding box center [897, 301] width 39 height 22
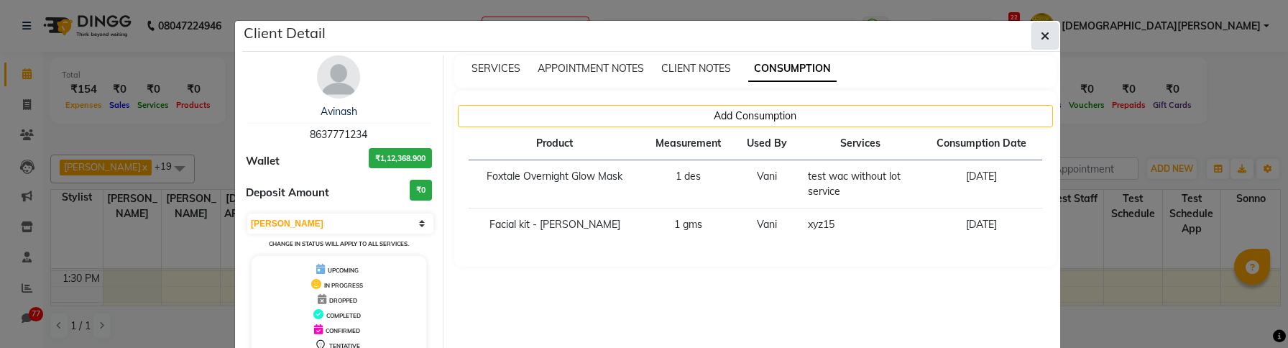
click at [1036, 40] on button "button" at bounding box center [1044, 35] width 27 height 27
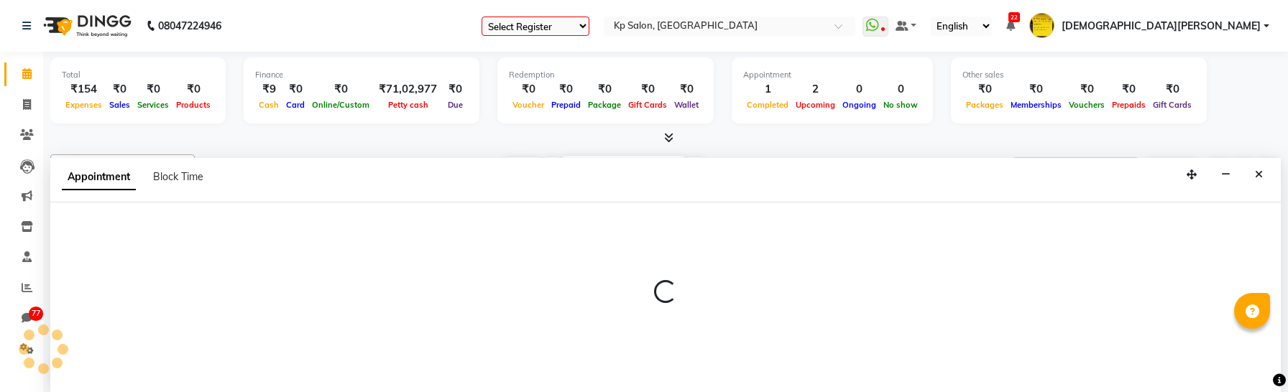
scroll to position [346, 0]
select select "1407"
select select "tentative"
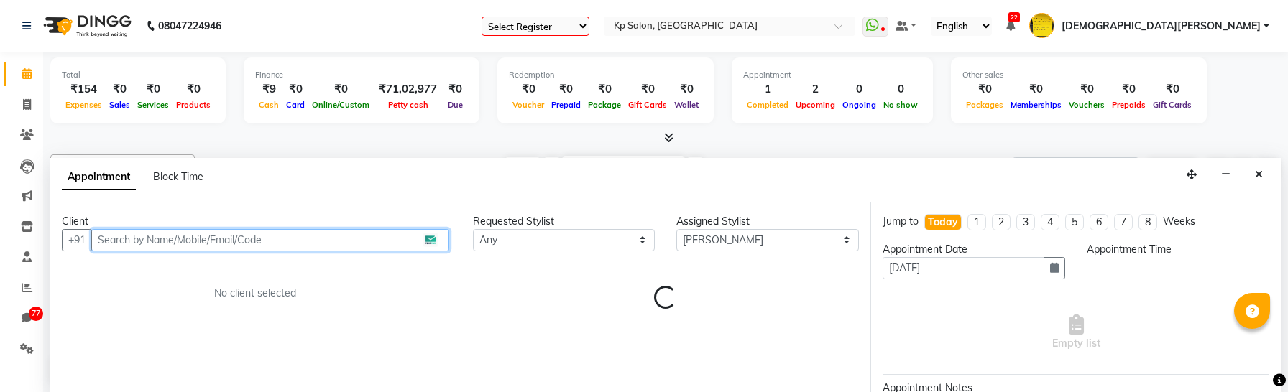
scroll to position [1, 0]
select select "870"
click at [186, 247] on input "text" at bounding box center [270, 240] width 358 height 22
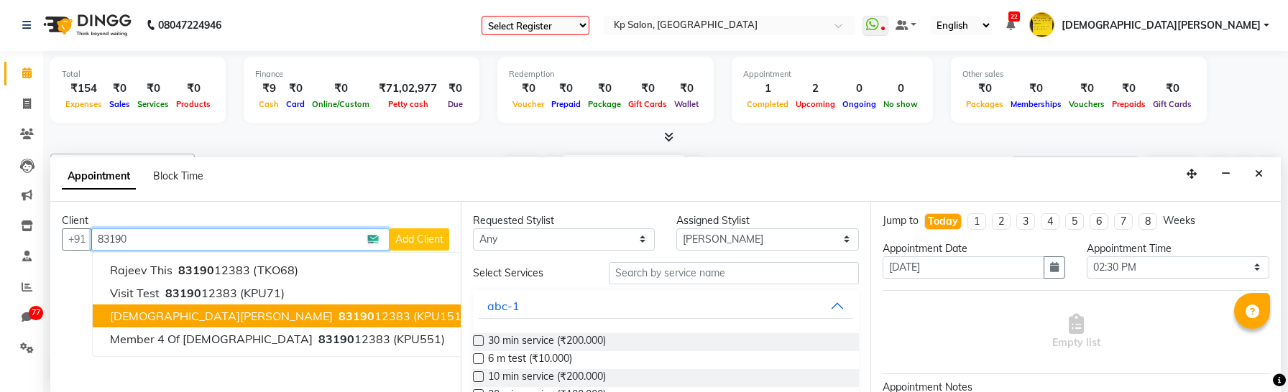
click at [339, 313] on span "83190" at bounding box center [357, 316] width 36 height 14
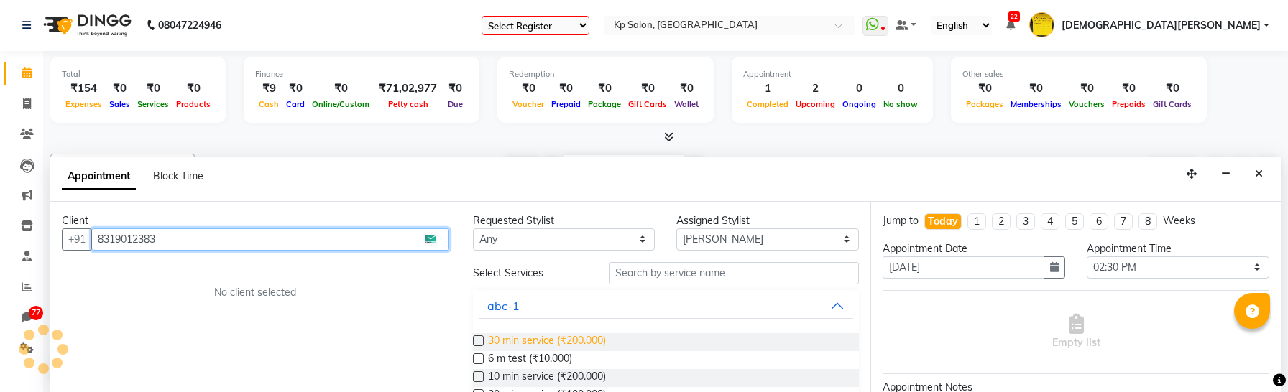
type input "8319012383"
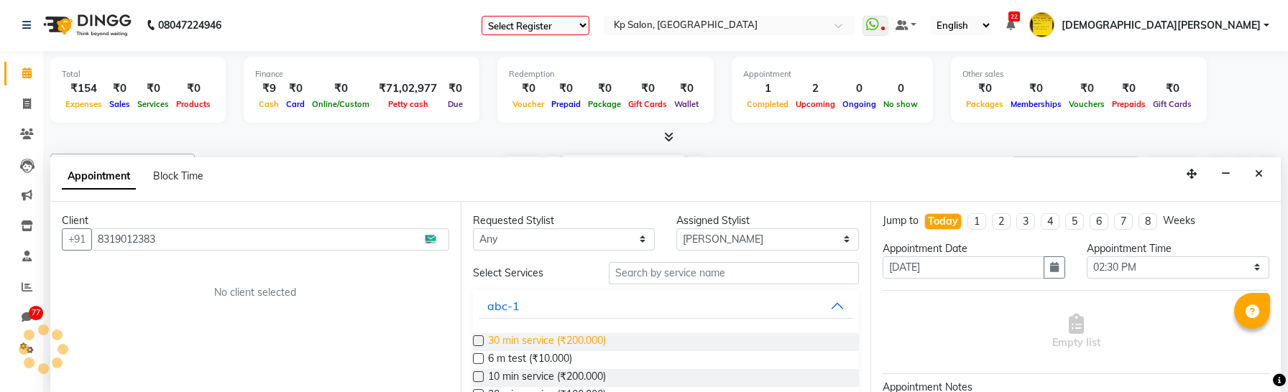
click at [563, 345] on span "30 min service (₹200.000)" at bounding box center [547, 342] width 118 height 18
checkbox input "false"
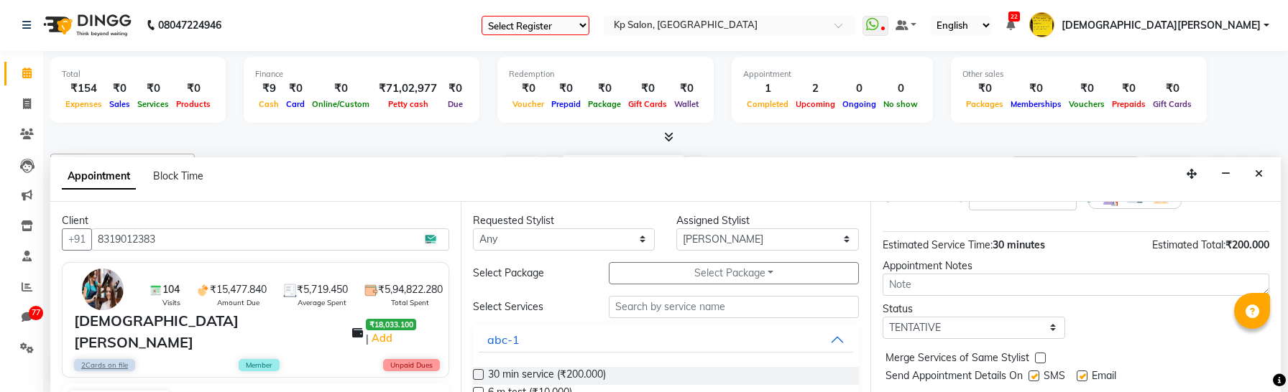
scroll to position [173, 0]
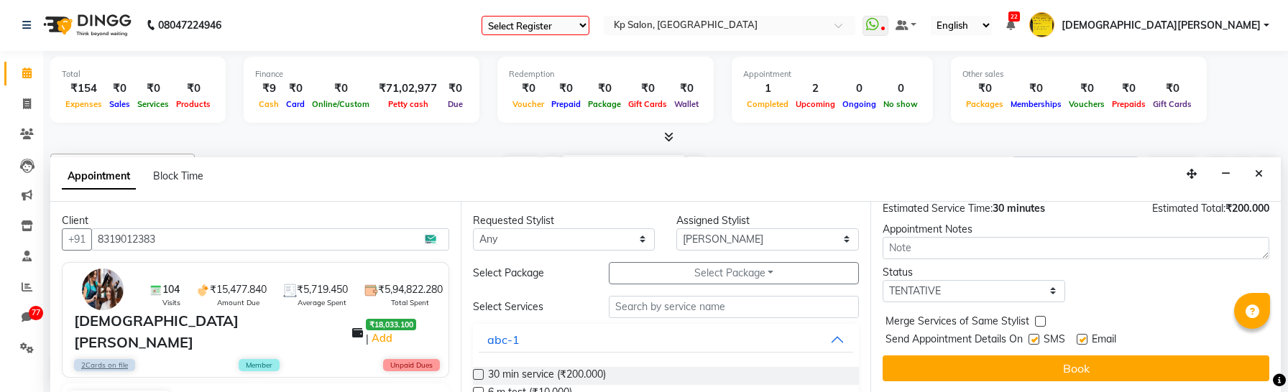
click at [1033, 343] on label at bounding box center [1033, 339] width 11 height 11
click at [1033, 343] on input "checkbox" at bounding box center [1032, 340] width 9 height 9
checkbox input "false"
click at [1082, 341] on label at bounding box center [1082, 339] width 11 height 11
click at [1082, 341] on input "checkbox" at bounding box center [1081, 340] width 9 height 9
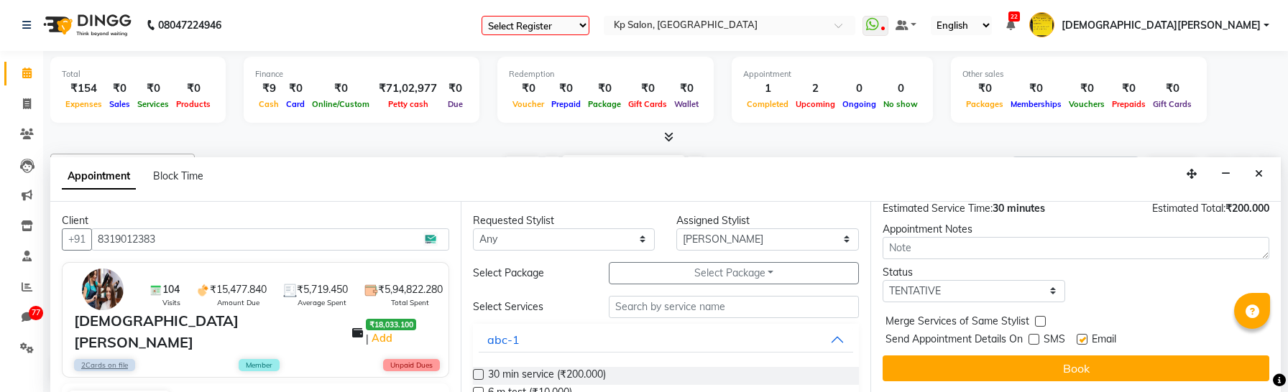
checkbox input "false"
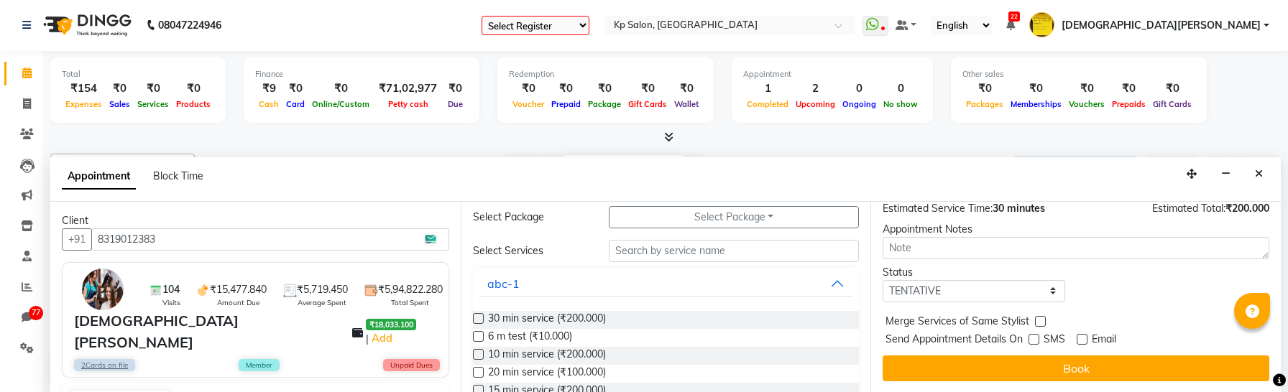
scroll to position [60, 0]
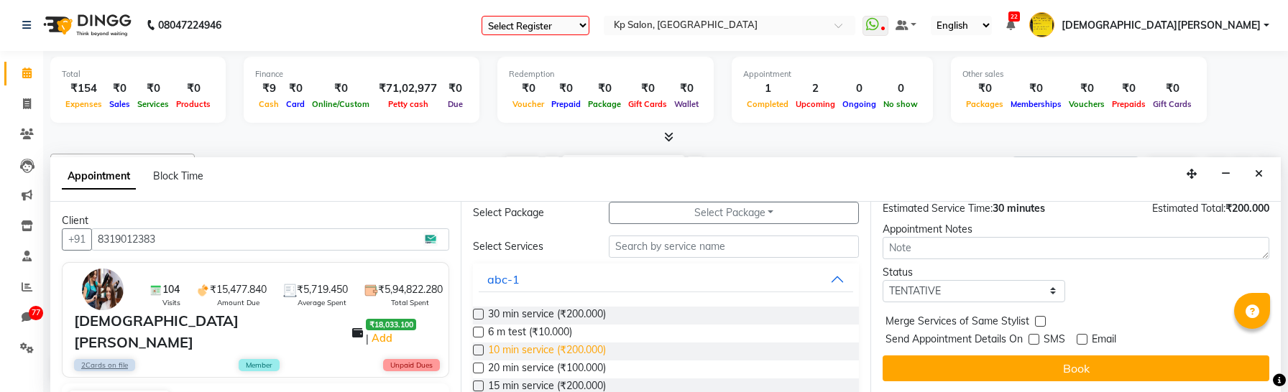
click at [594, 359] on span "10 min service (₹200.000)" at bounding box center [547, 352] width 118 height 18
click at [594, 355] on span "10 min service (₹200.000)" at bounding box center [547, 352] width 118 height 18
checkbox input "false"
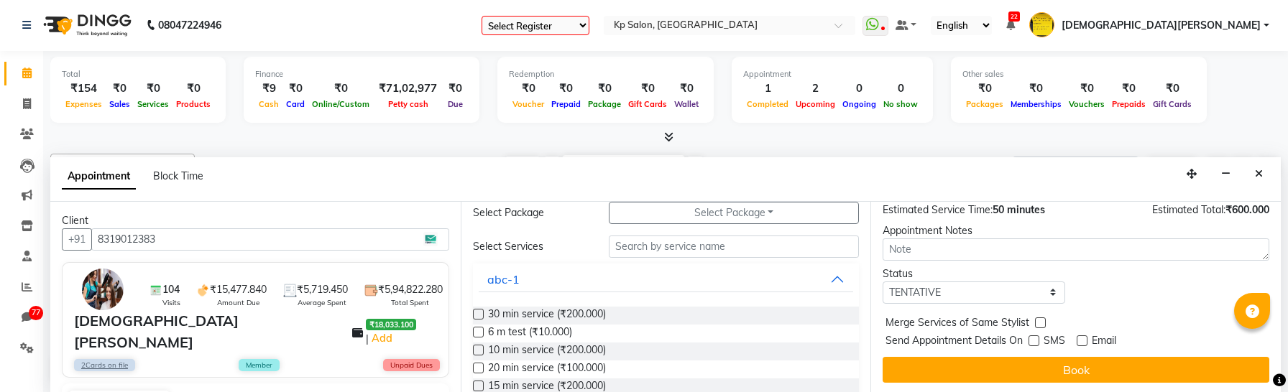
scroll to position [304, 0]
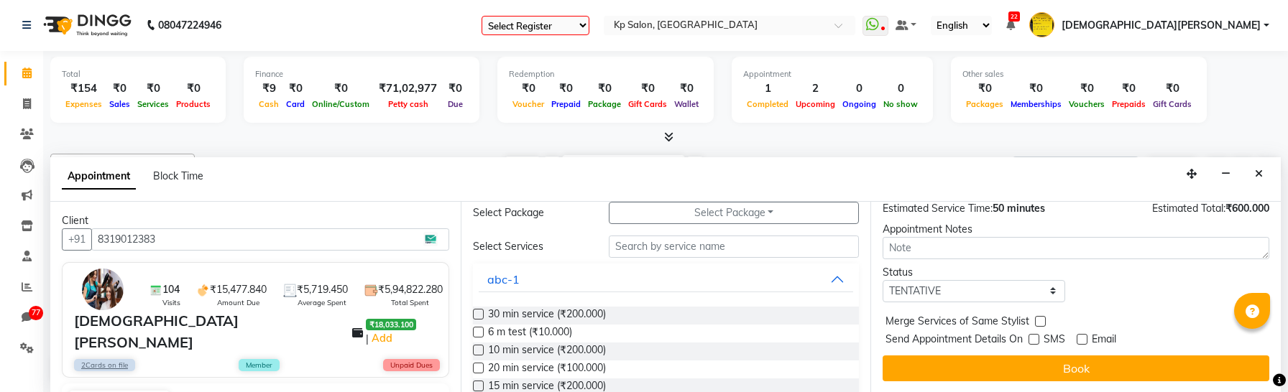
click at [1035, 324] on label at bounding box center [1040, 321] width 11 height 11
click at [1035, 324] on input "checkbox" at bounding box center [1039, 322] width 9 height 9
checkbox input "true"
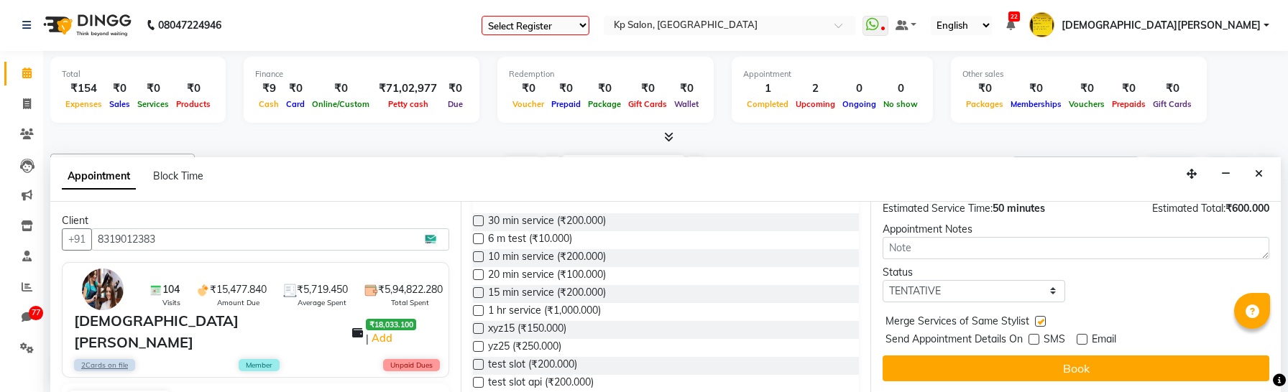
scroll to position [165, 0]
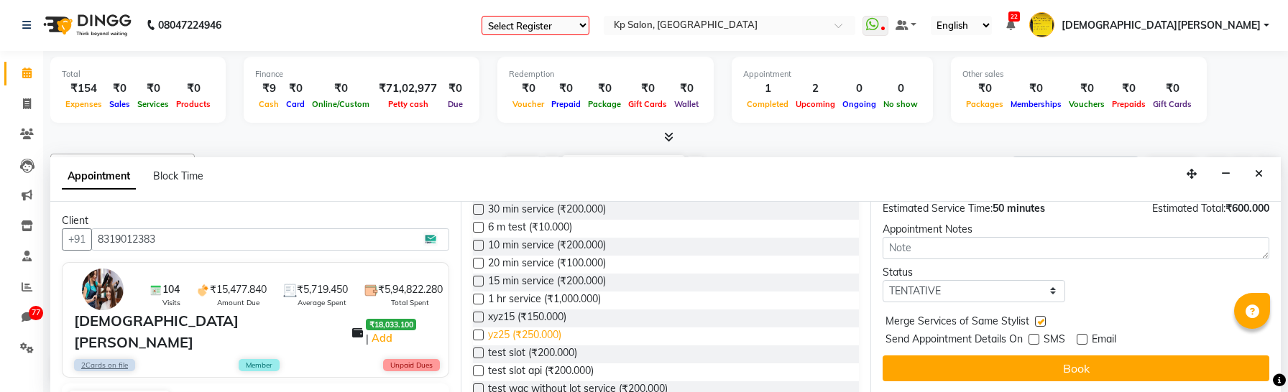
click at [560, 333] on span "yz25 (₹250.000)" at bounding box center [524, 337] width 73 height 18
checkbox input "false"
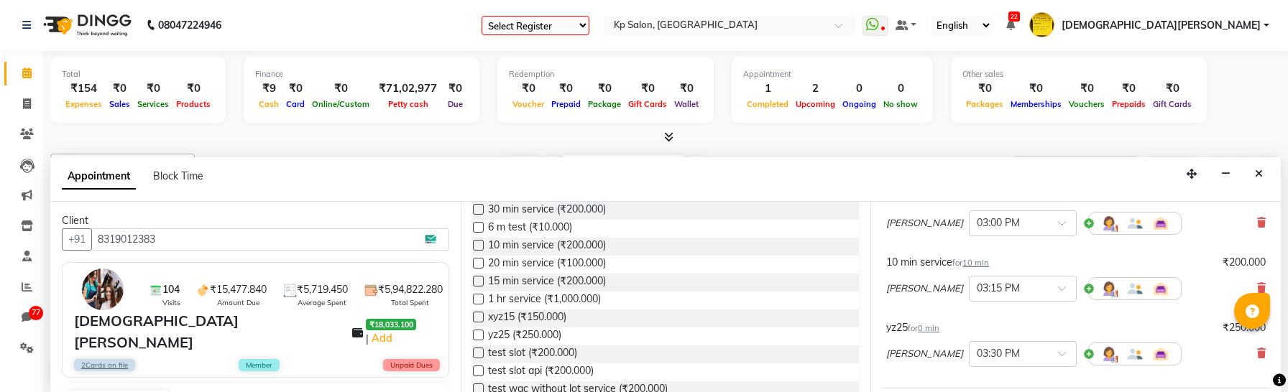
scroll to position [180, 0]
click at [936, 326] on span "0 min" at bounding box center [929, 325] width 22 height 10
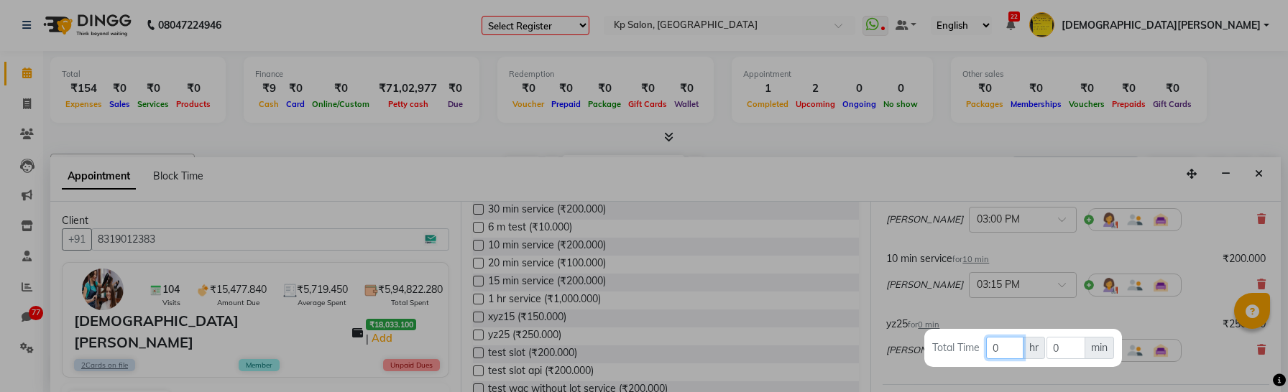
click at [1010, 349] on input "0" at bounding box center [1004, 348] width 37 height 22
type input "1"
click at [994, 310] on div at bounding box center [644, 196] width 1288 height 392
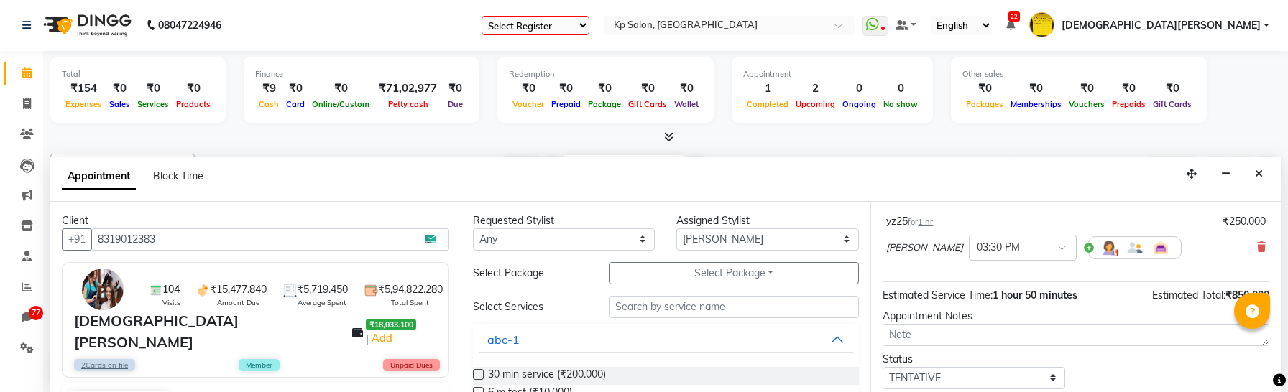
scroll to position [285, 0]
click at [928, 249] on span "[PERSON_NAME]" at bounding box center [924, 246] width 77 height 14
click at [1082, 264] on div "[PERSON_NAME] × 03:30 PM" at bounding box center [1033, 245] width 295 height 37
